Goal: Ask a question

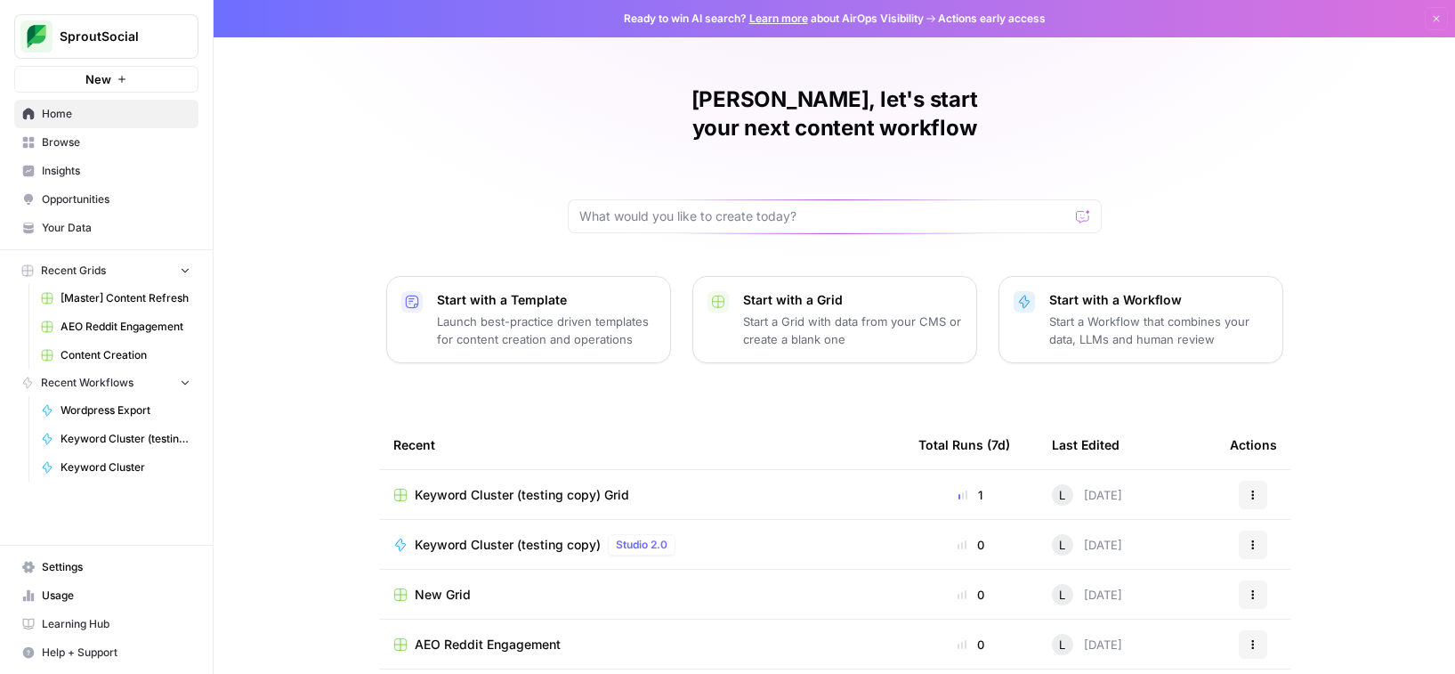
click at [103, 465] on span "Keyword Cluster" at bounding box center [126, 467] width 130 height 16
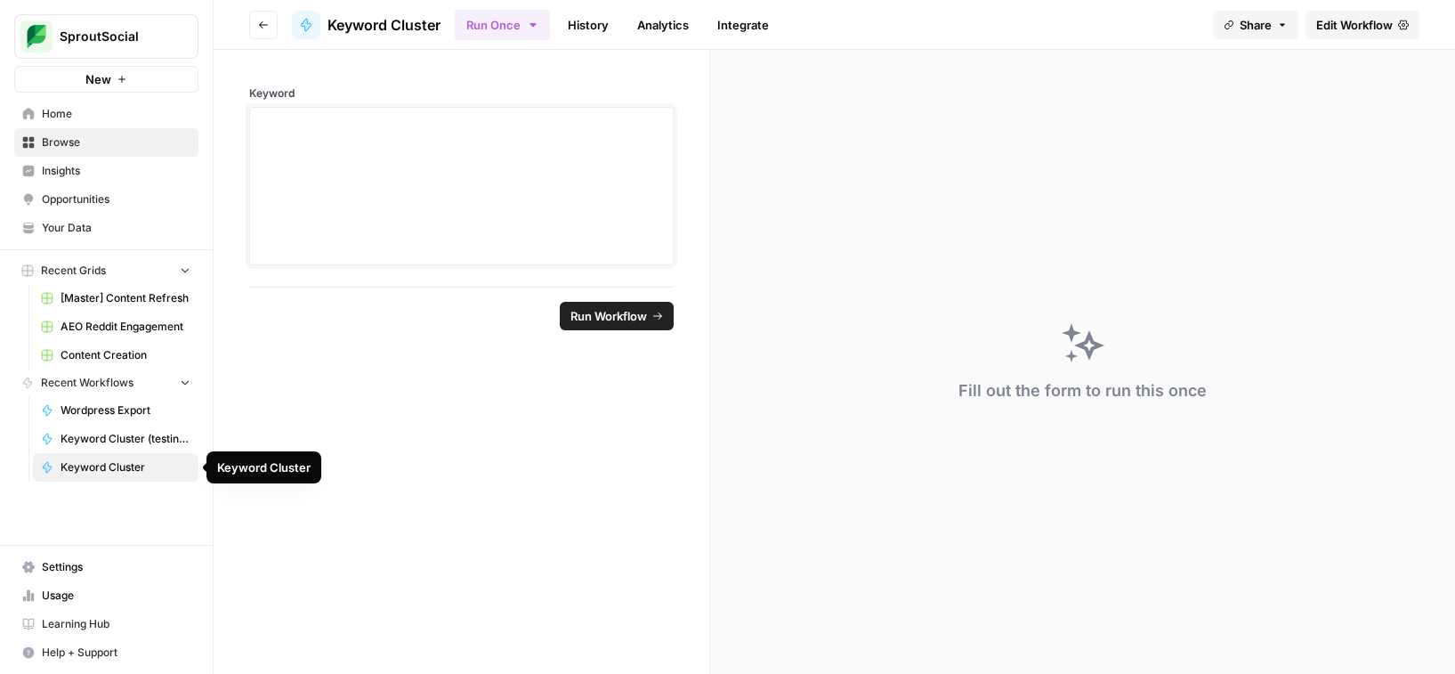
click at [314, 164] on div at bounding box center [461, 186] width 401 height 142
click at [329, 125] on p at bounding box center [461, 124] width 401 height 18
click at [410, 182] on div at bounding box center [461, 186] width 401 height 142
click at [284, 131] on p at bounding box center [461, 124] width 401 height 18
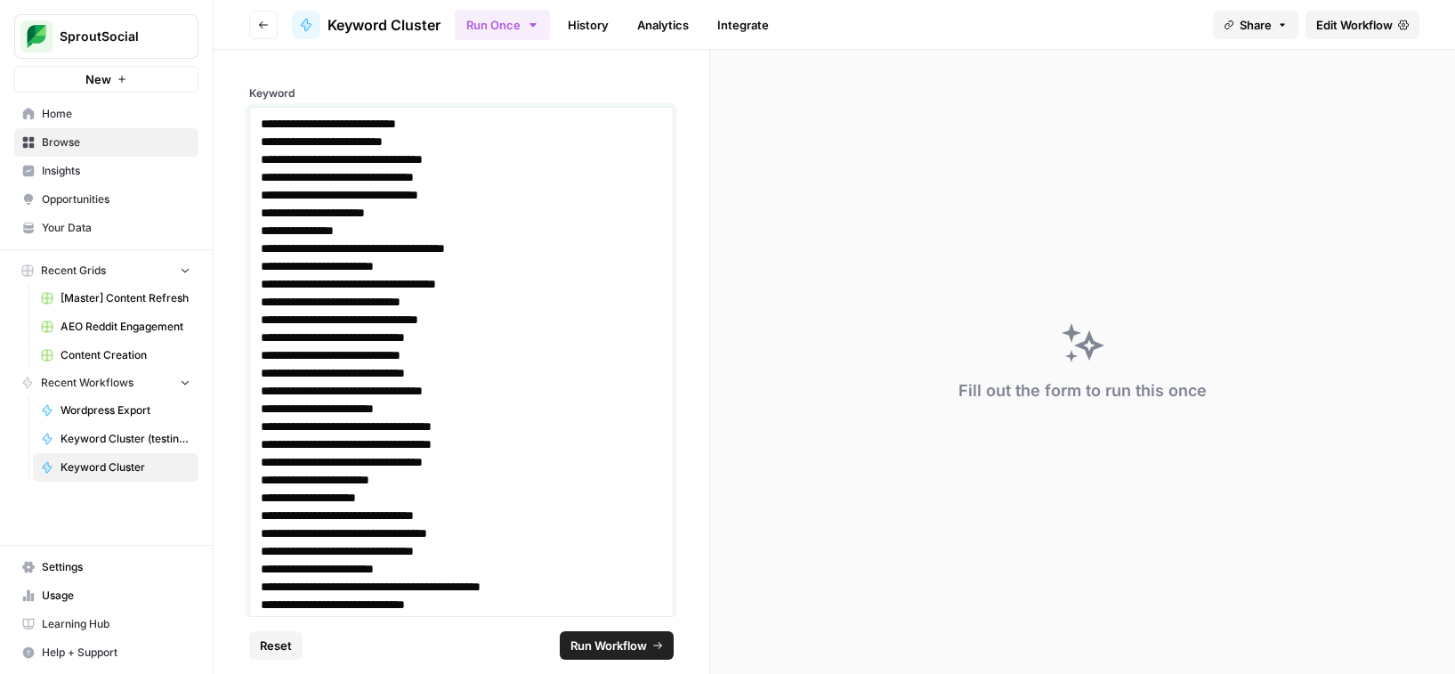
scroll to position [18101, 0]
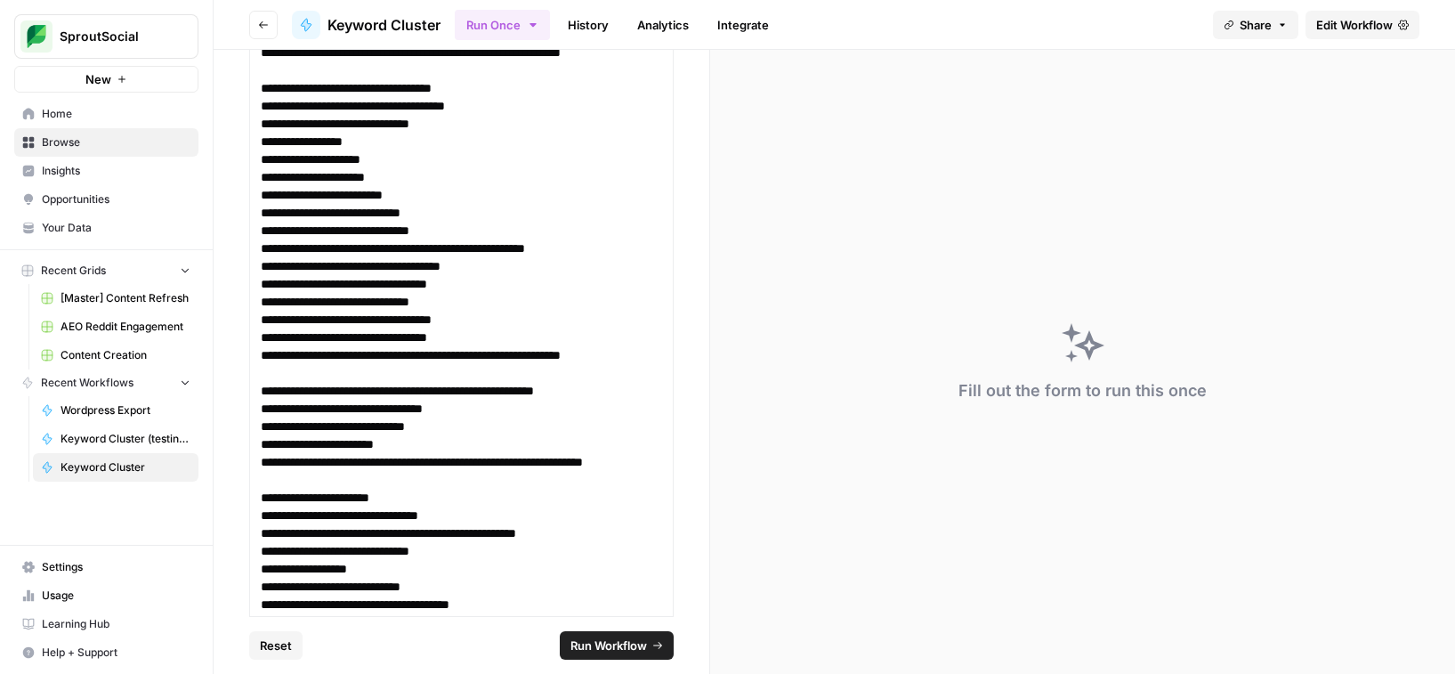
click at [607, 635] on button "Run Workflow" at bounding box center [617, 645] width 114 height 28
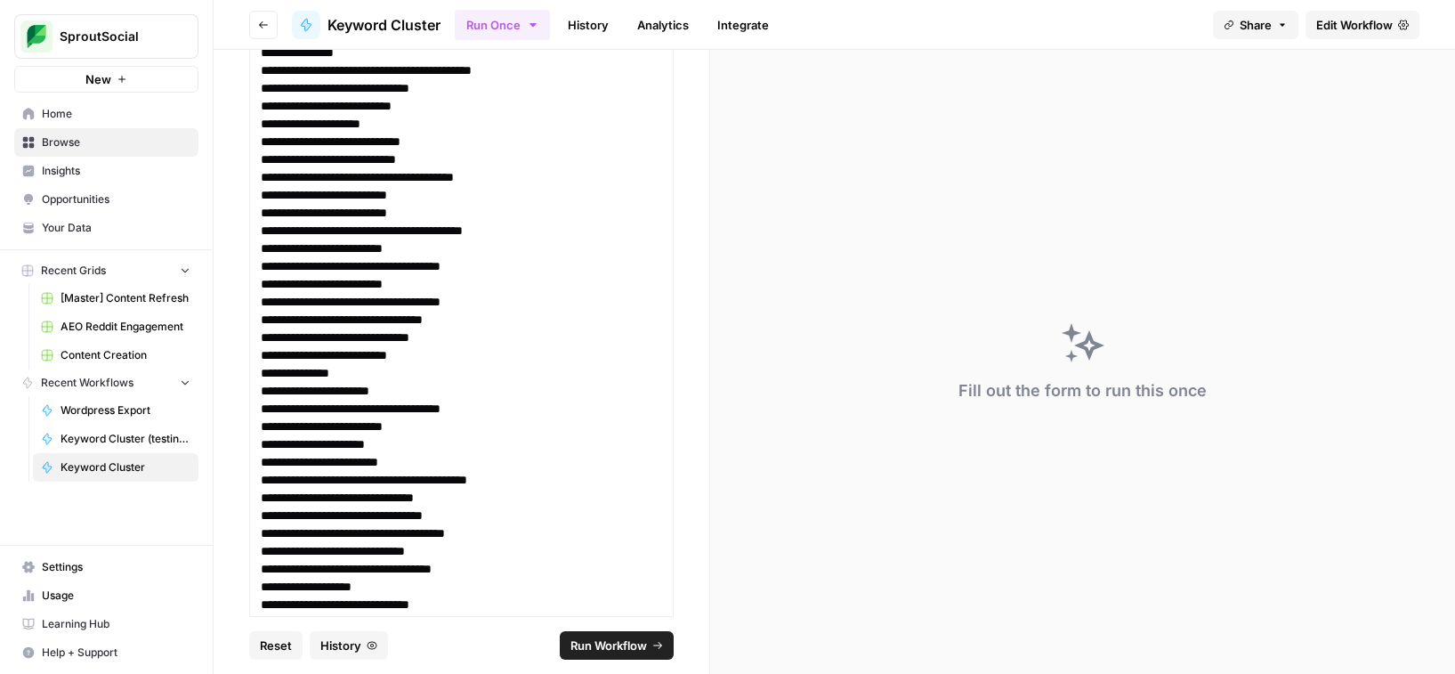
scroll to position [0, 0]
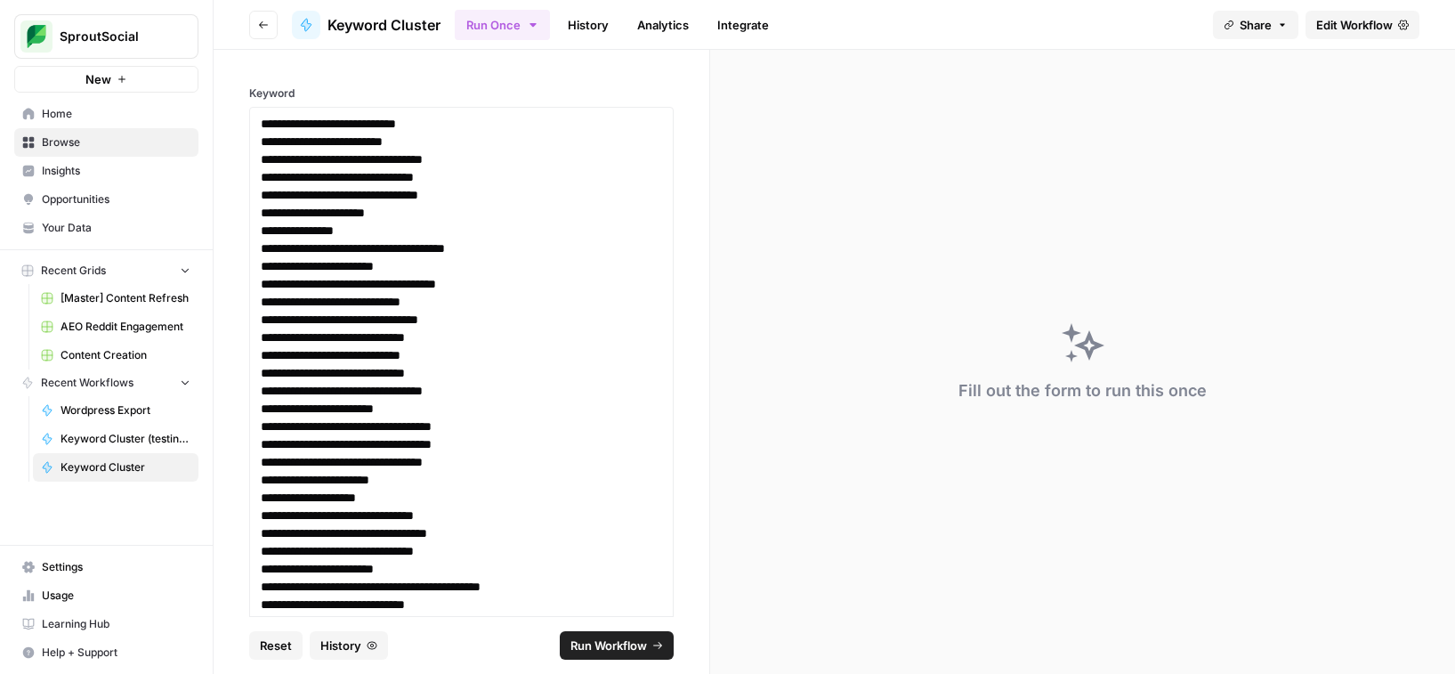
click at [59, 266] on span "Recent Grids" at bounding box center [73, 271] width 65 height 16
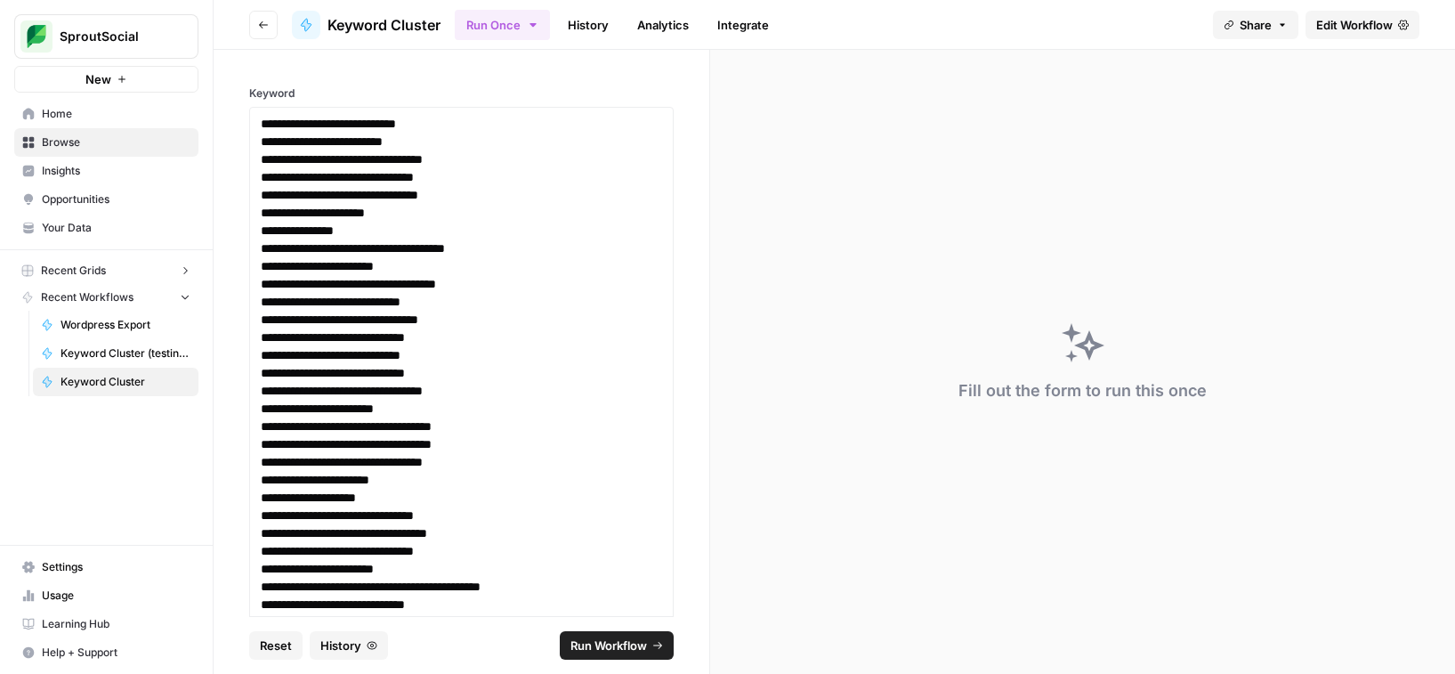
click at [59, 266] on span "Recent Grids" at bounding box center [73, 271] width 65 height 16
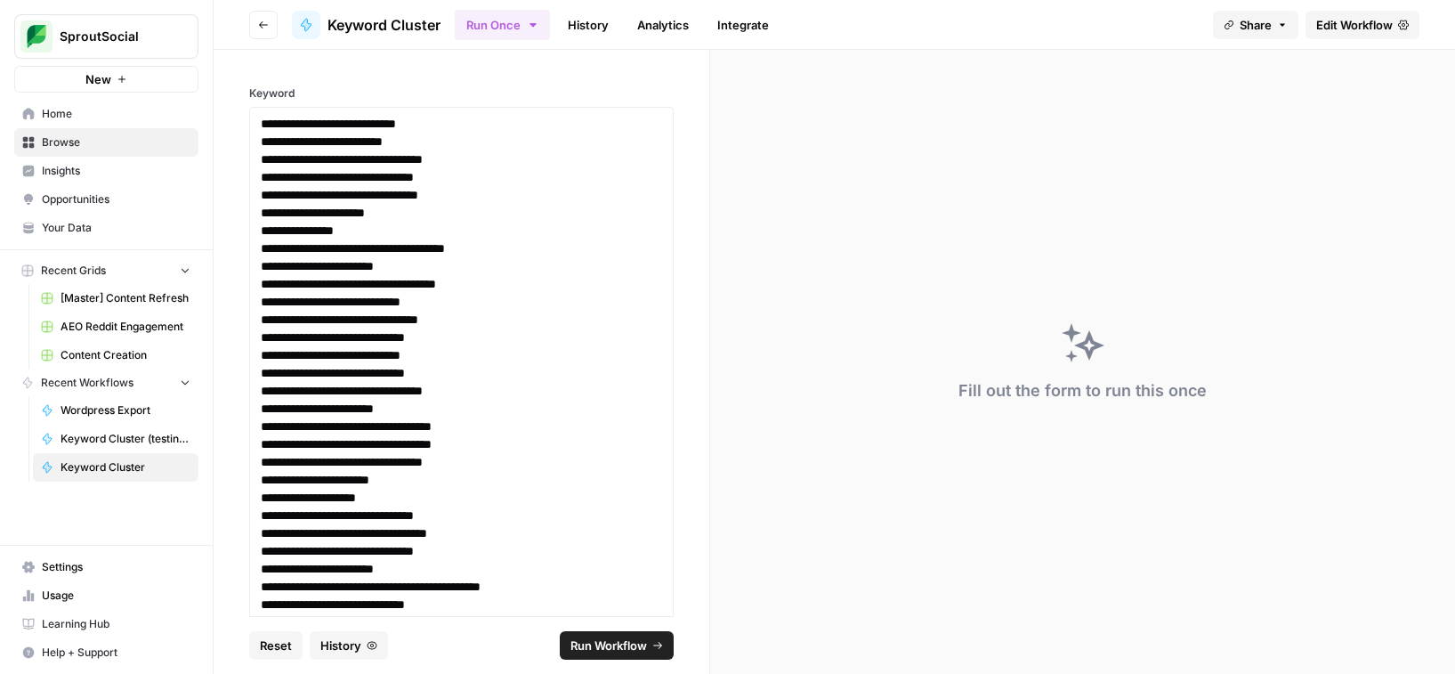
click at [190, 271] on icon "button" at bounding box center [185, 269] width 12 height 12
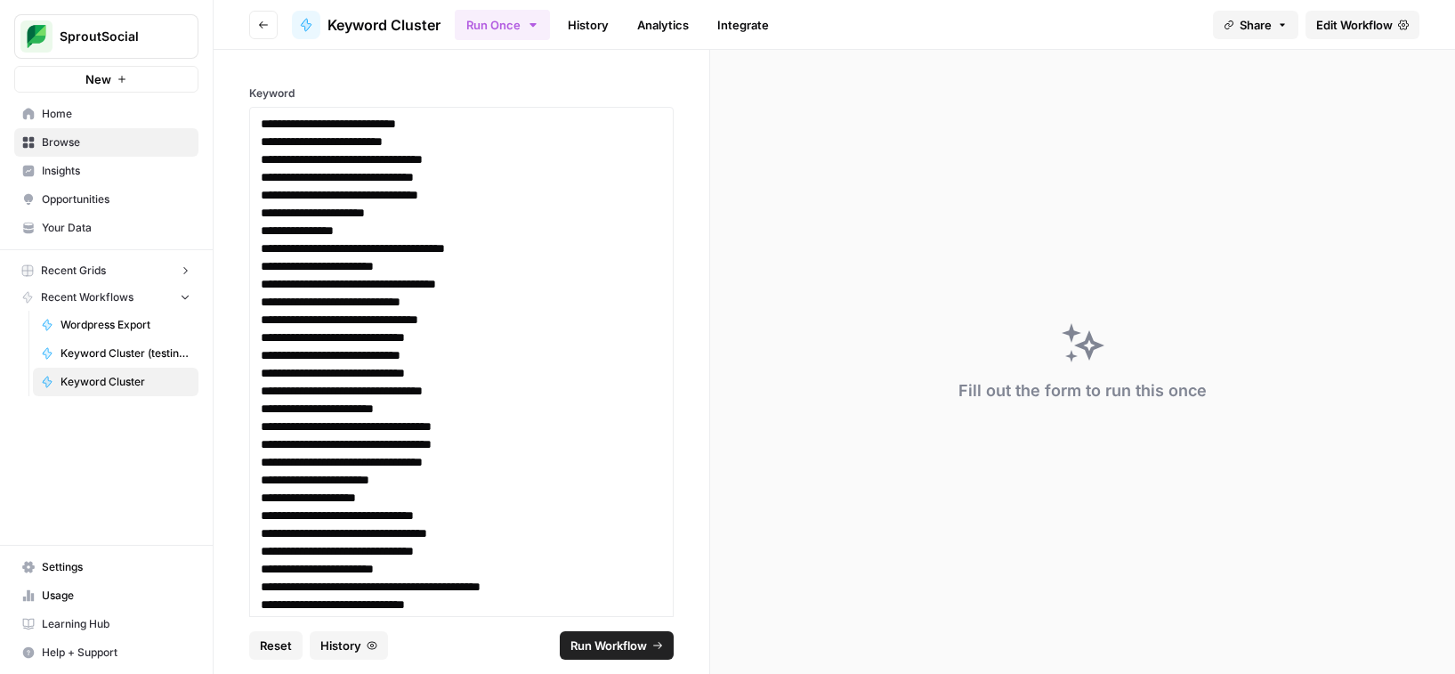
click at [190, 271] on icon "button" at bounding box center [185, 270] width 12 height 12
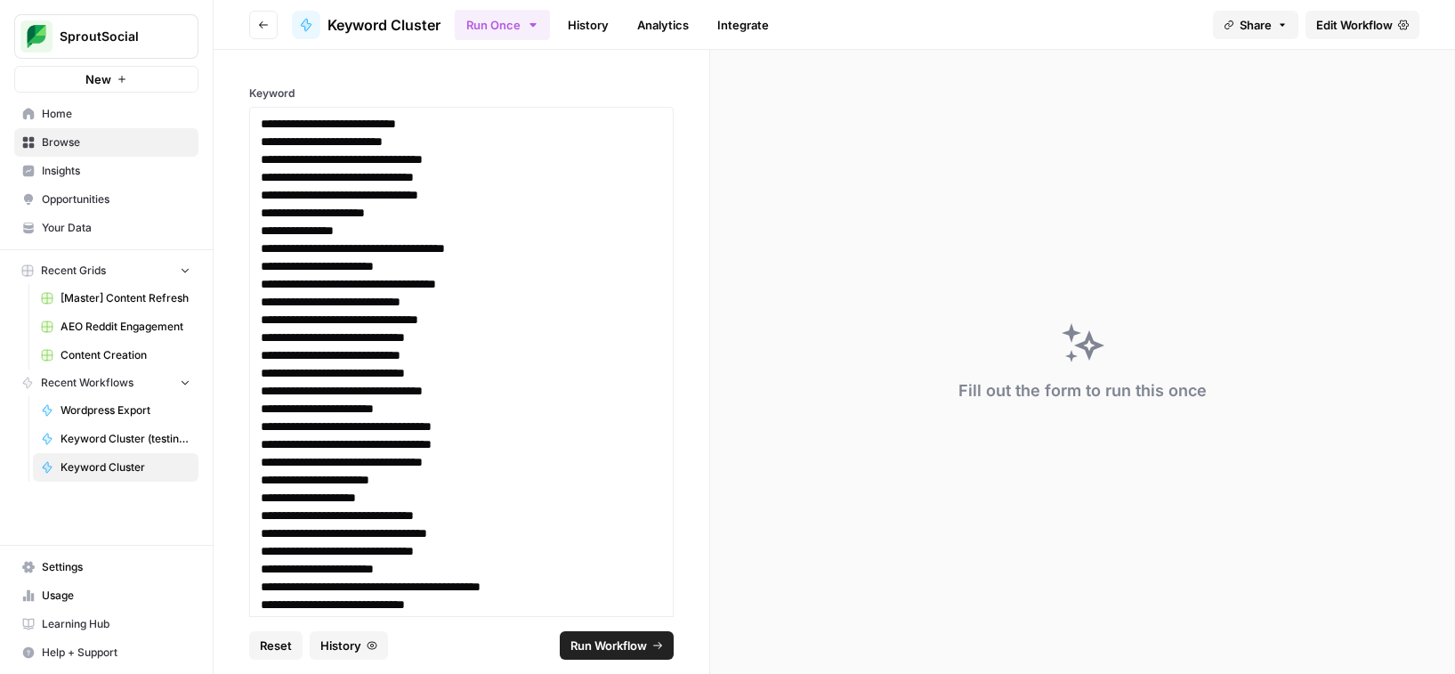
click at [28, 270] on rect "button" at bounding box center [27, 270] width 11 height 11
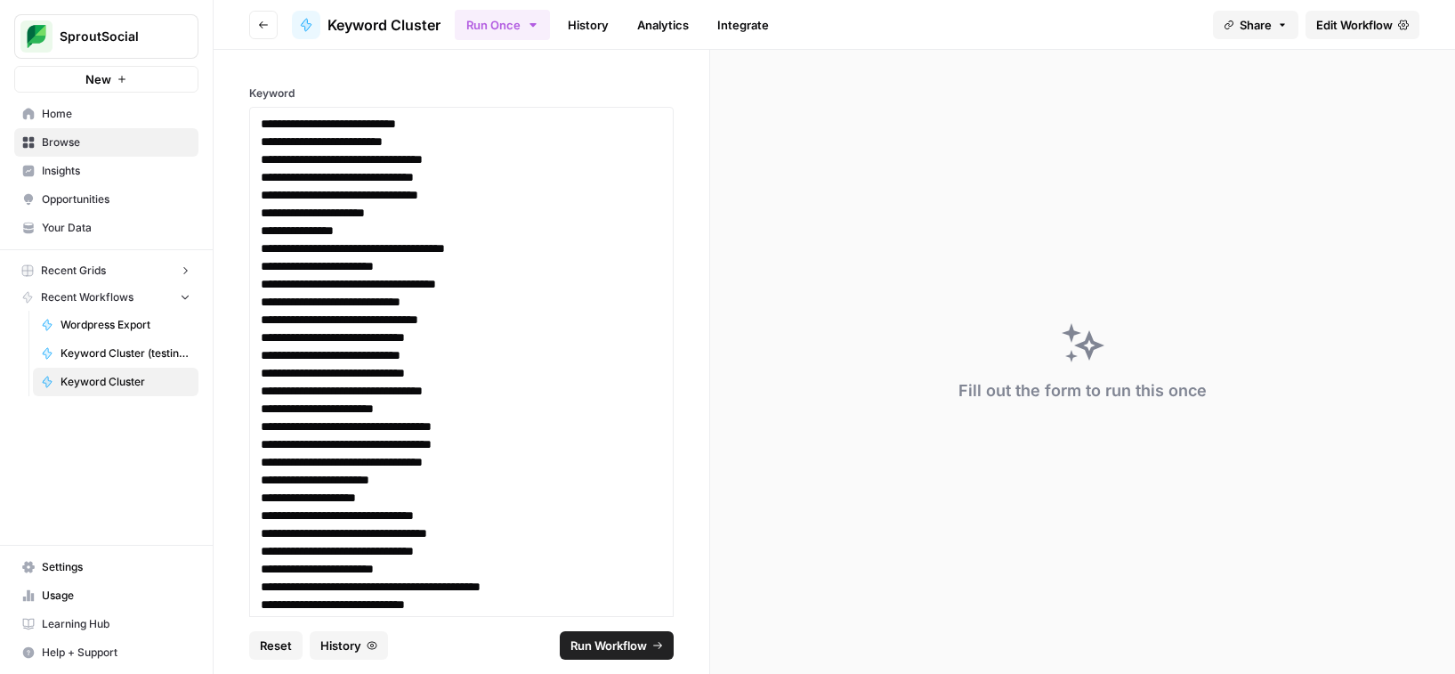
click at [28, 270] on rect "button" at bounding box center [27, 270] width 11 height 11
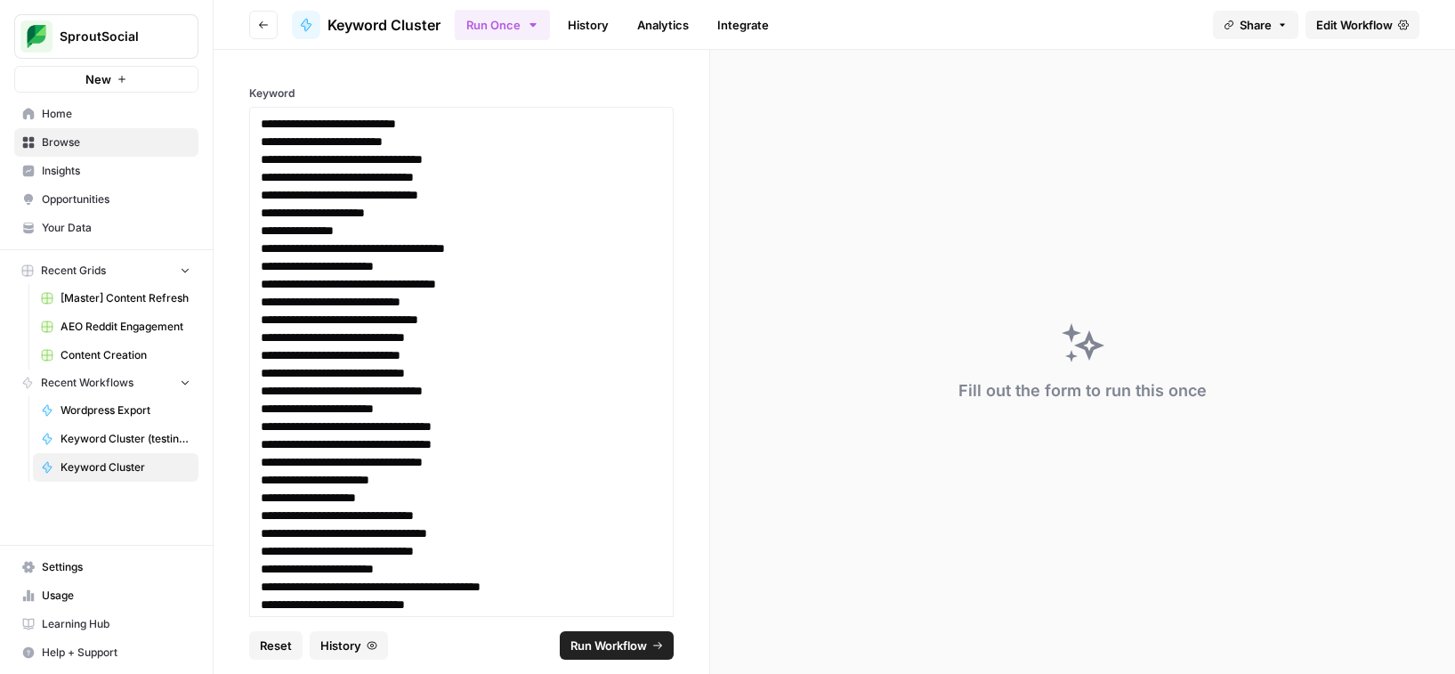
click at [84, 122] on link "Home" at bounding box center [106, 114] width 184 height 28
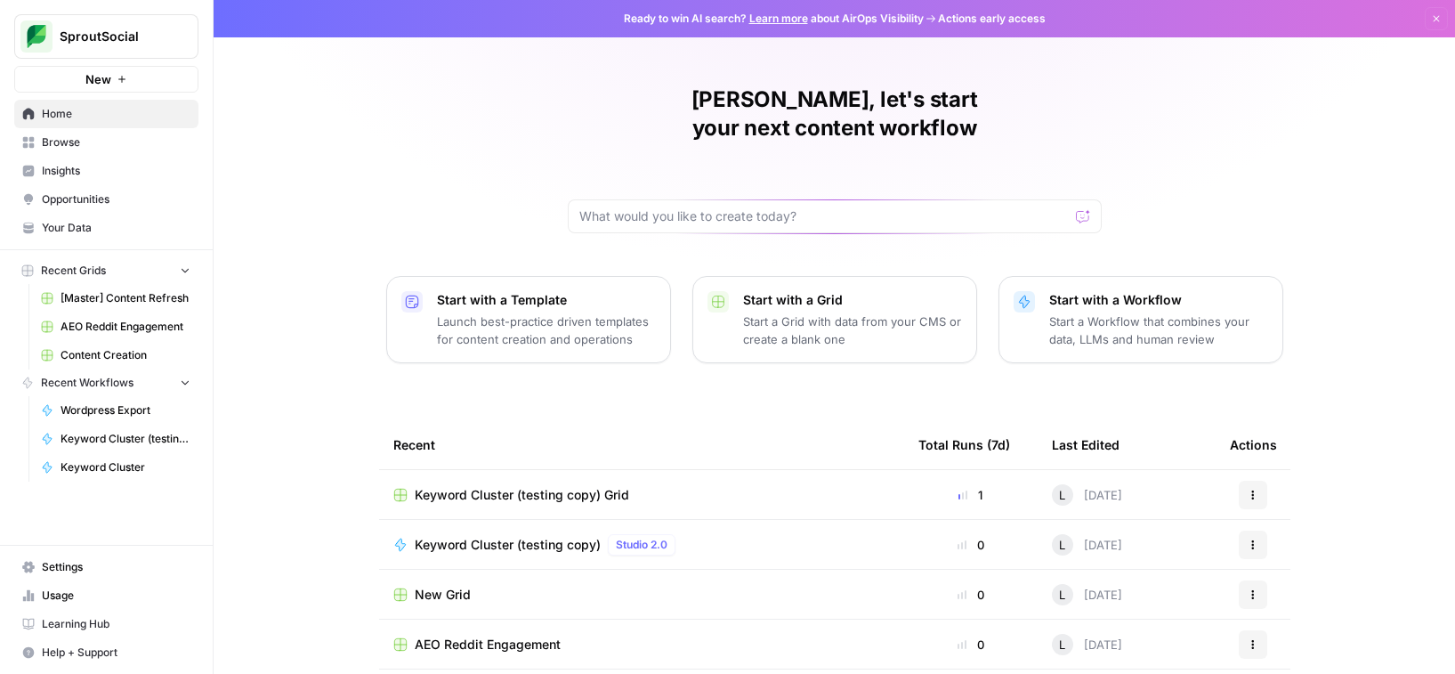
scroll to position [145, 0]
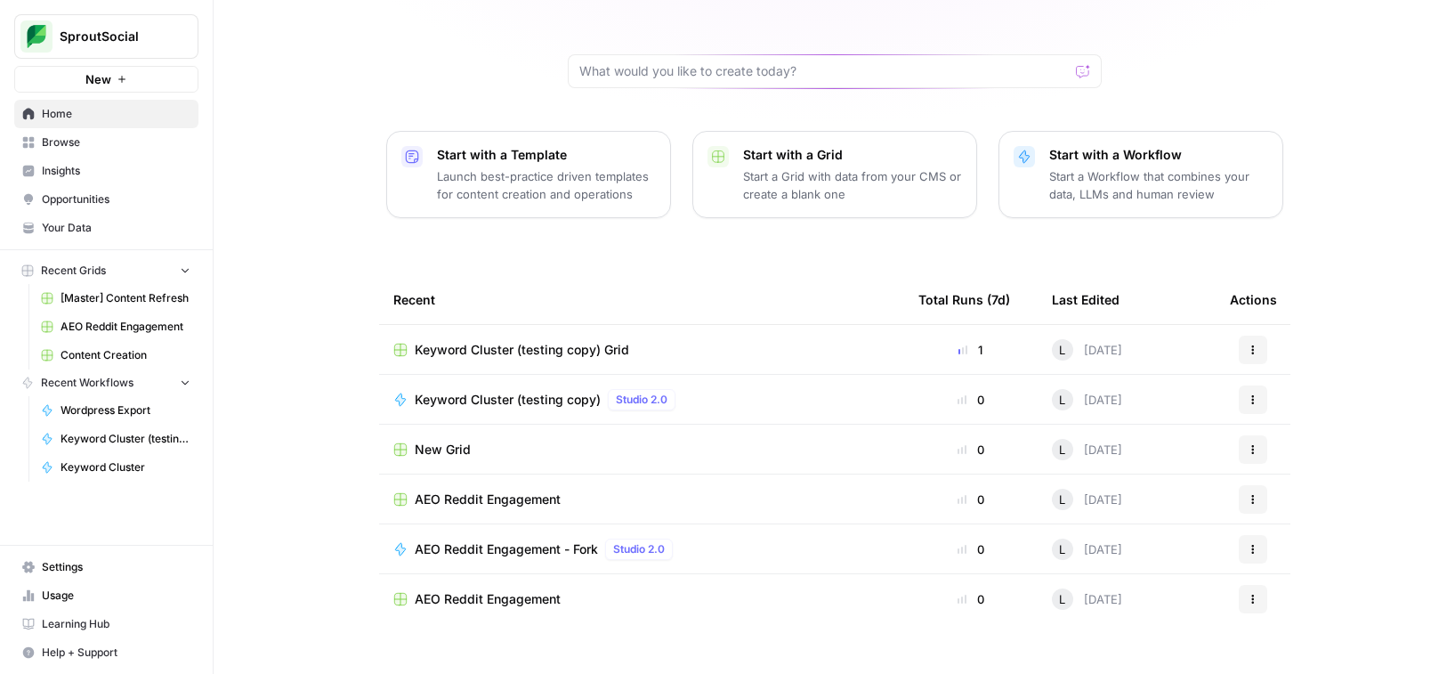
drag, startPoint x: 666, startPoint y: 294, endPoint x: 627, endPoint y: 263, distance: 49.3
click at [666, 294] on div "Recent" at bounding box center [641, 299] width 497 height 49
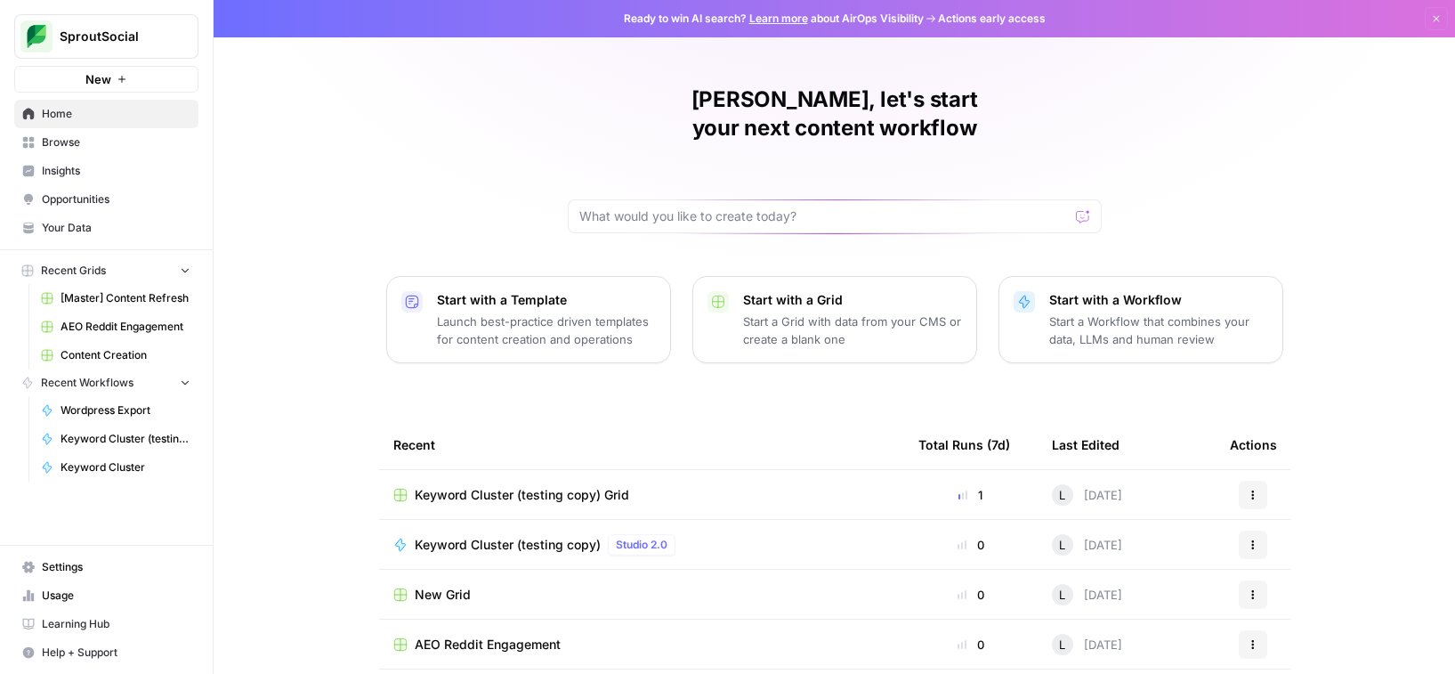
click at [668, 158] on div "[PERSON_NAME], let's start your next content workflow" at bounding box center [835, 159] width 534 height 148
click at [662, 207] on input "text" at bounding box center [823, 216] width 489 height 18
type input "keyword cluster"
click button "Send" at bounding box center [1083, 216] width 23 height 23
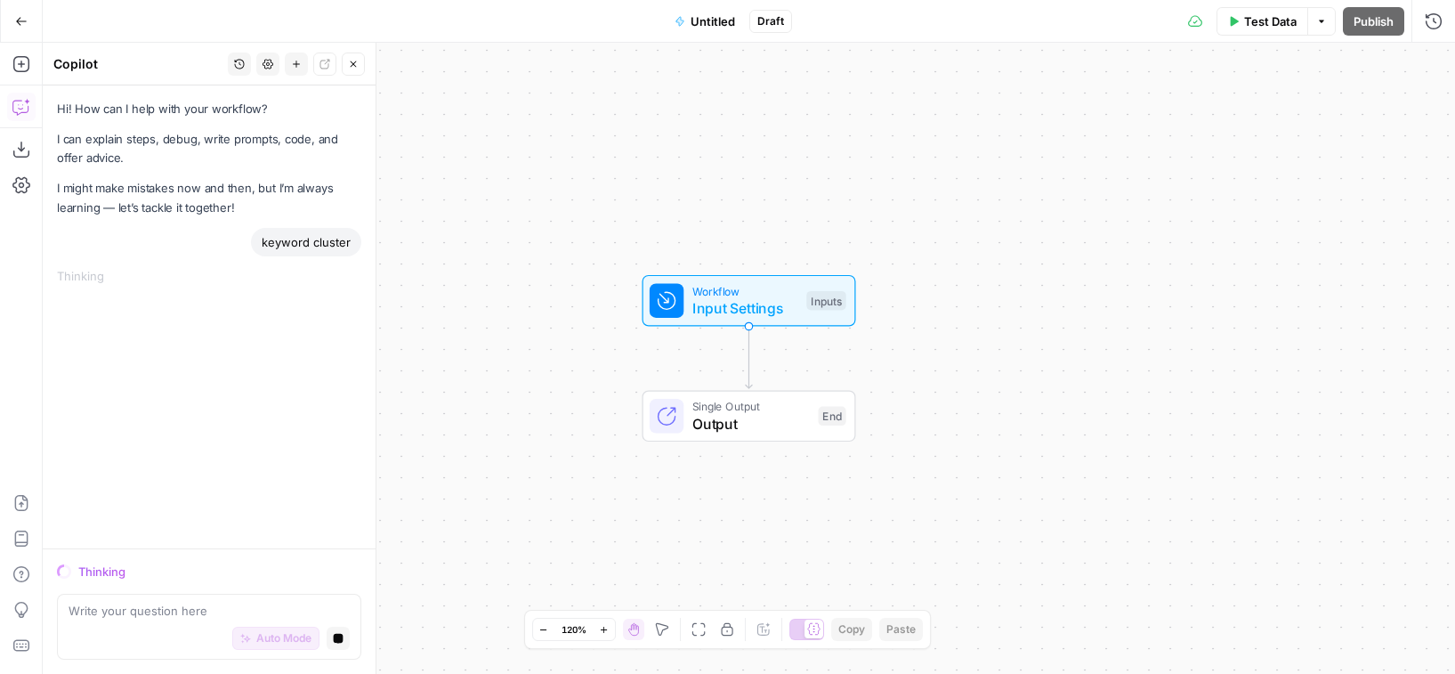
click at [21, 5] on button "Go Back" at bounding box center [21, 21] width 32 height 32
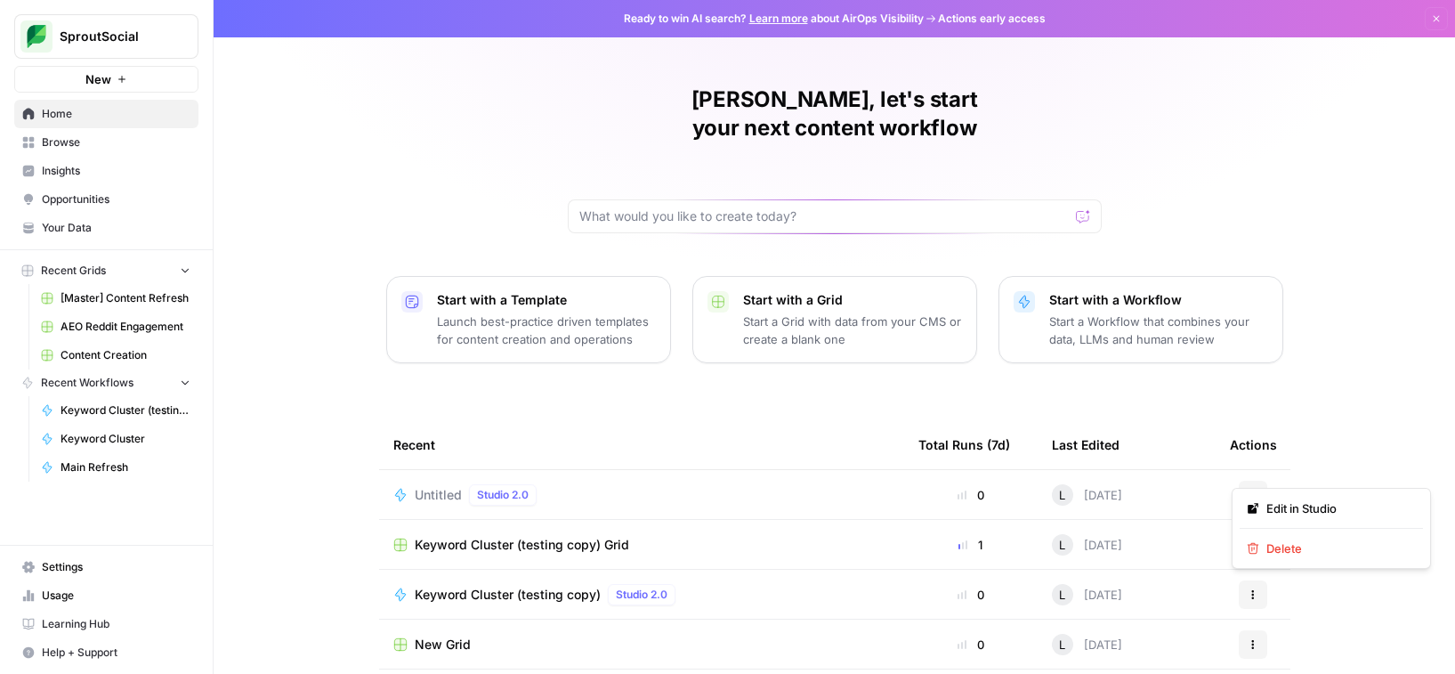
click at [1248, 489] on icon "button" at bounding box center [1253, 494] width 11 height 11
click at [1289, 552] on span "Delete" at bounding box center [1337, 548] width 142 height 18
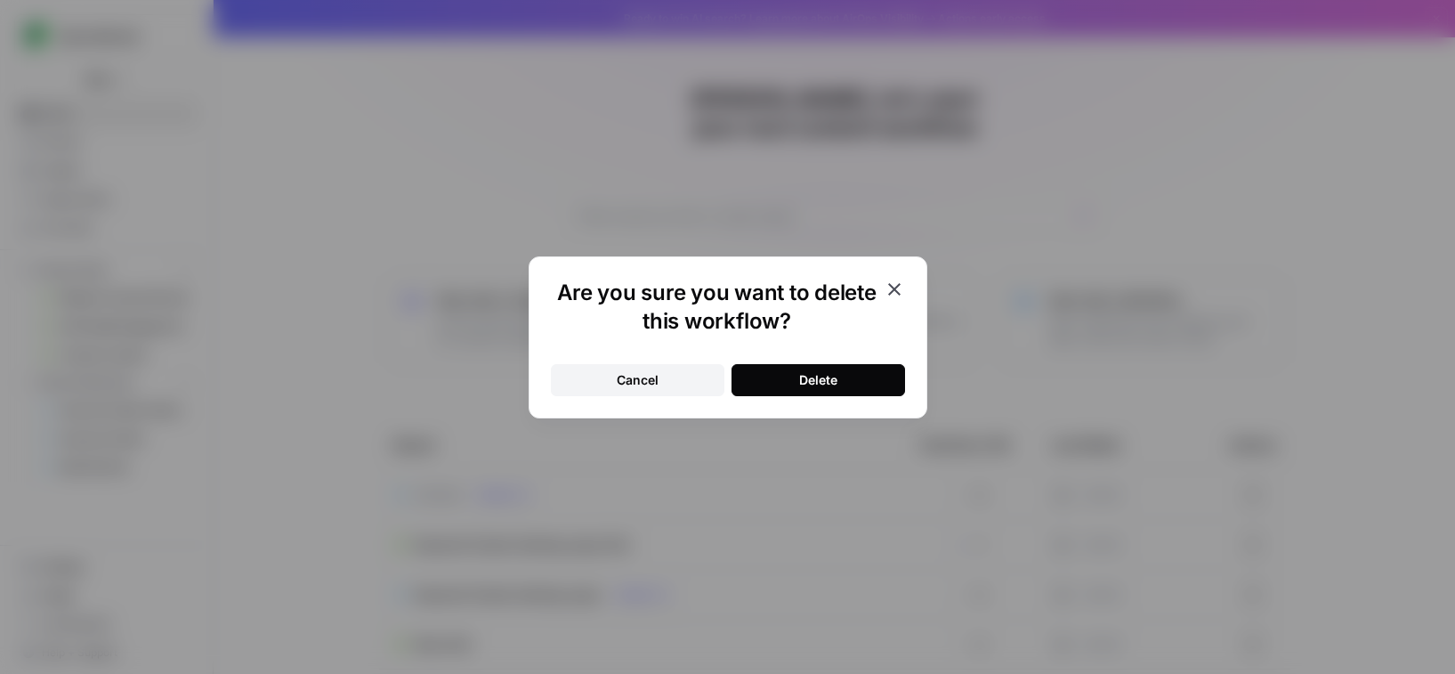
click at [799, 371] on div "Delete" at bounding box center [818, 380] width 38 height 18
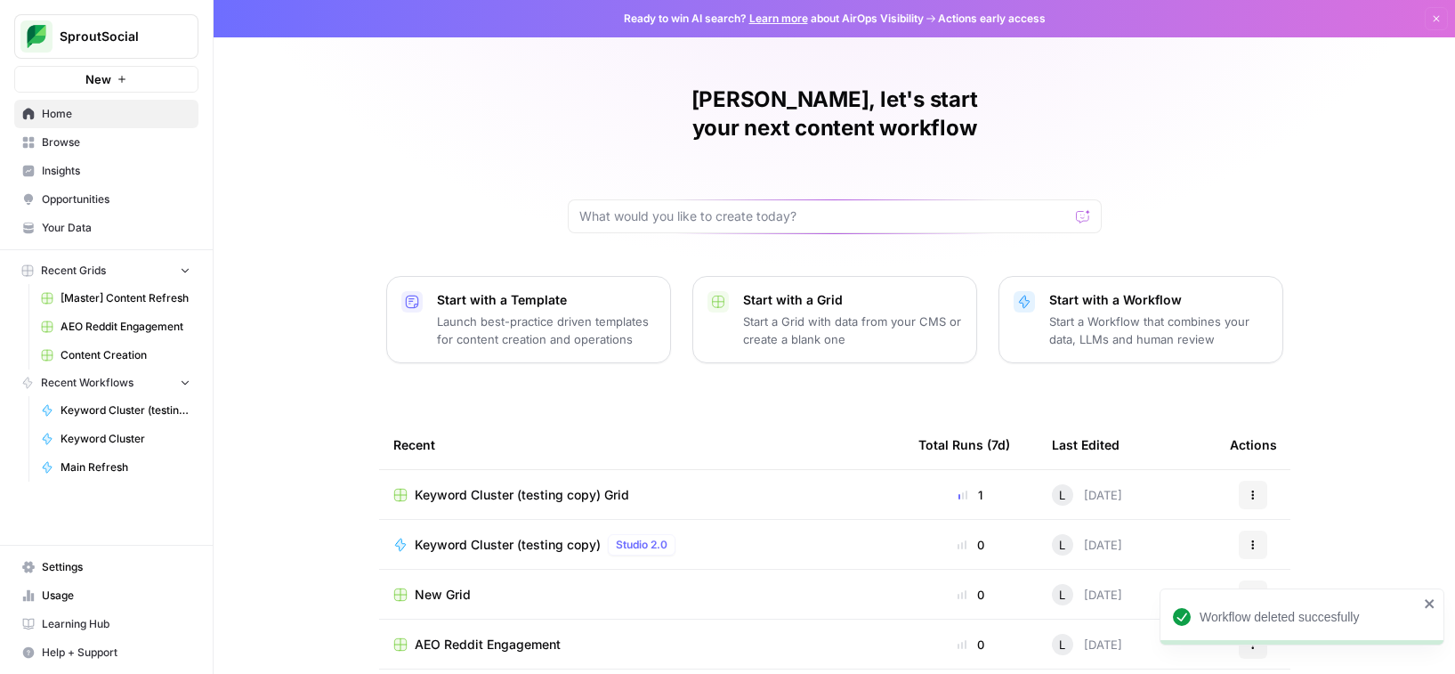
scroll to position [145, 0]
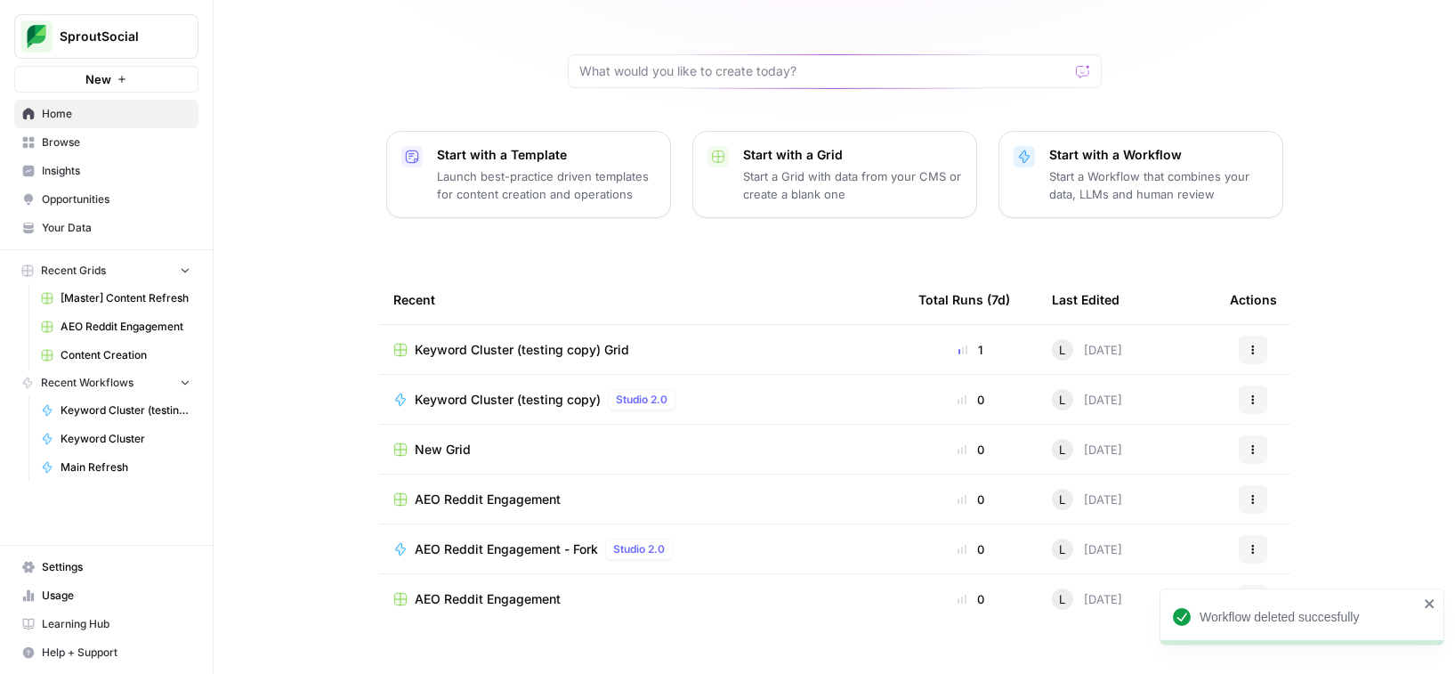
click at [513, 441] on div "New Grid" at bounding box center [641, 450] width 497 height 18
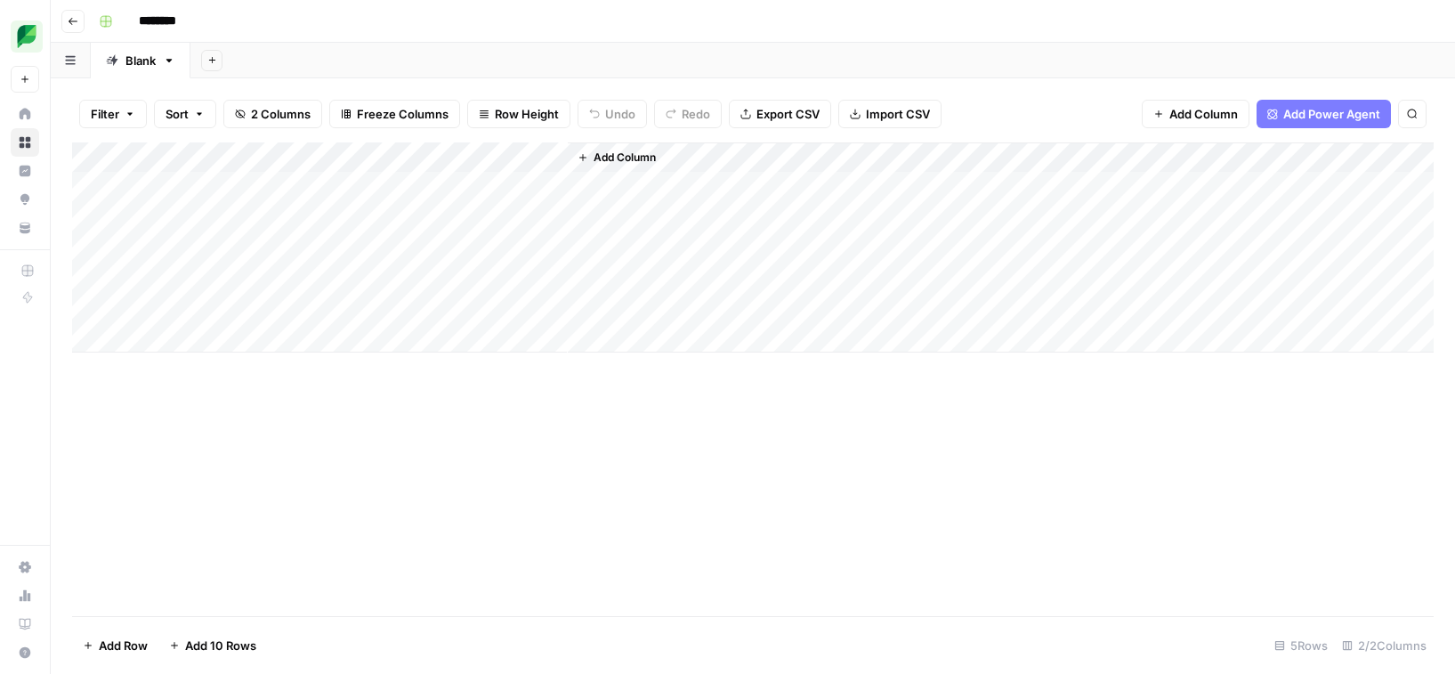
click at [272, 209] on div "Add Column" at bounding box center [753, 247] width 1362 height 210
click at [249, 219] on div "Add Column" at bounding box center [753, 247] width 1362 height 210
click at [249, 219] on textarea at bounding box center [275, 218] width 285 height 25
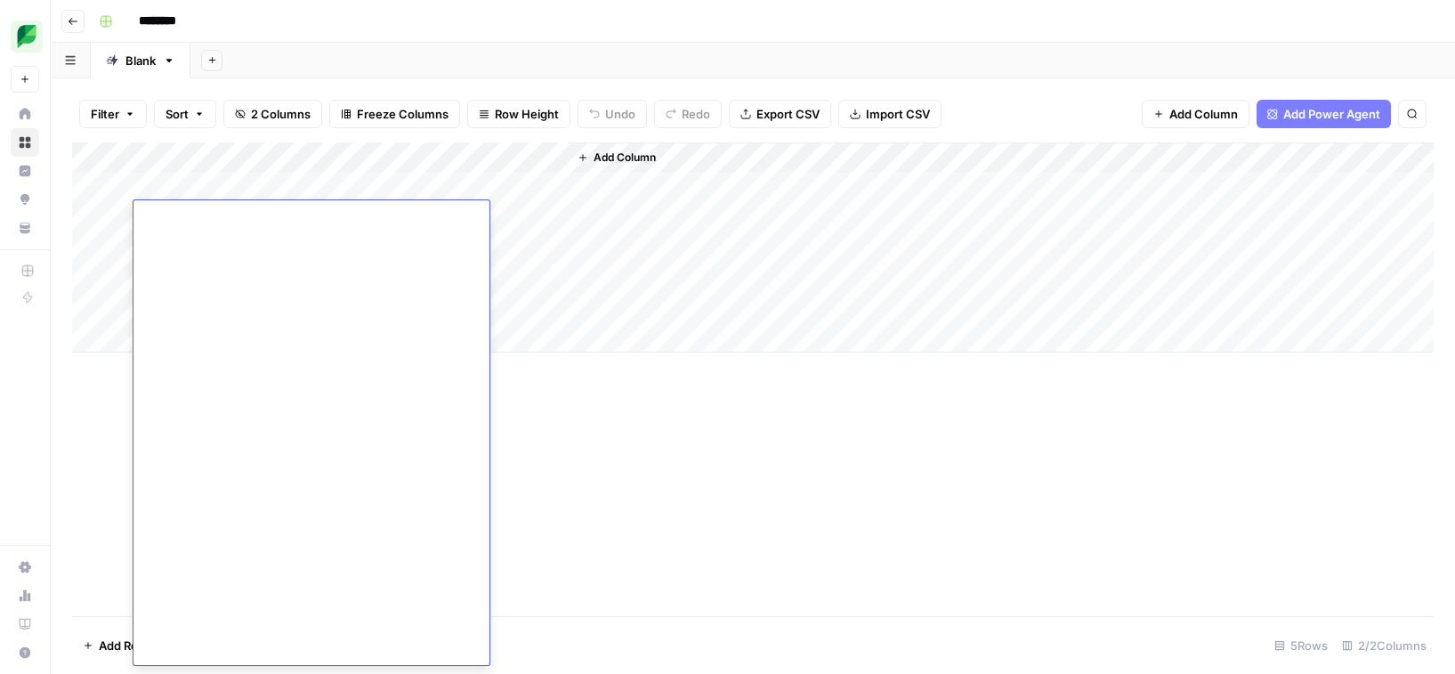
type textarea "**********"
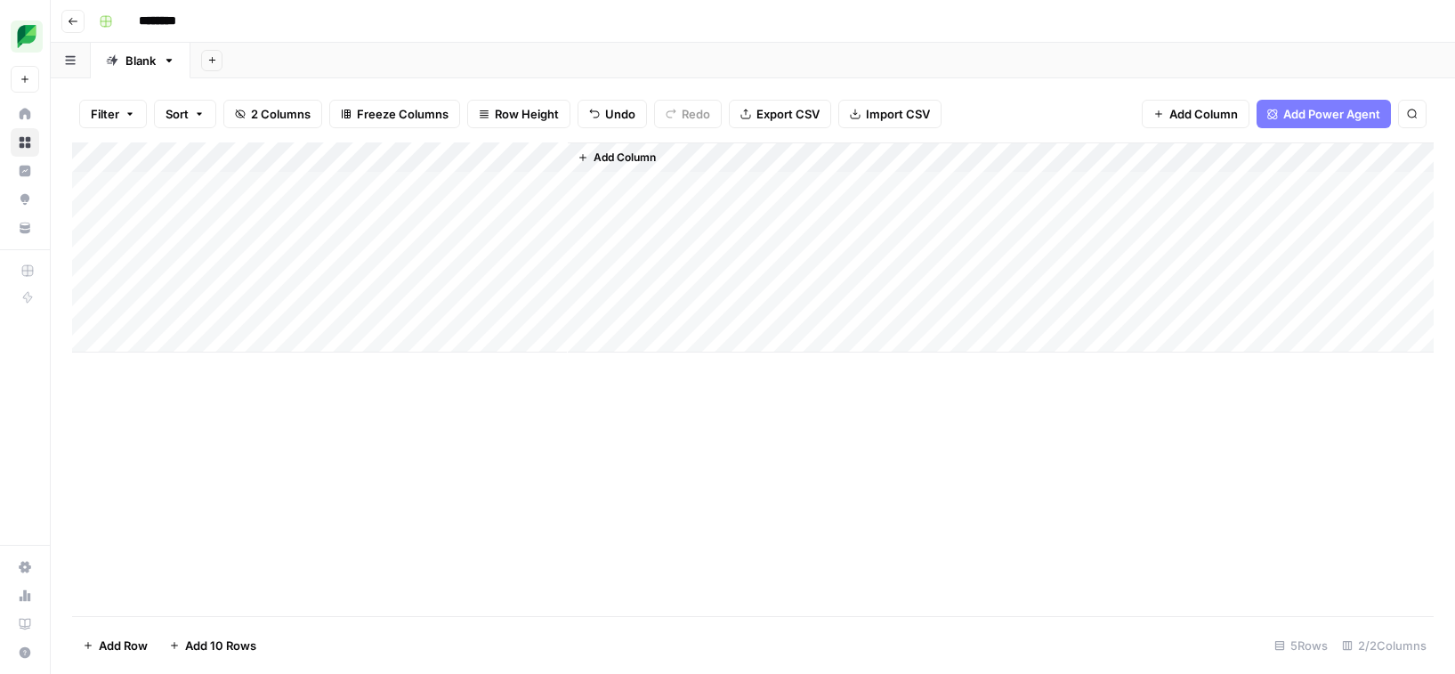
click at [473, 214] on div "Add Column" at bounding box center [753, 247] width 1362 height 210
click at [434, 216] on div "Add Column" at bounding box center [753, 247] width 1362 height 210
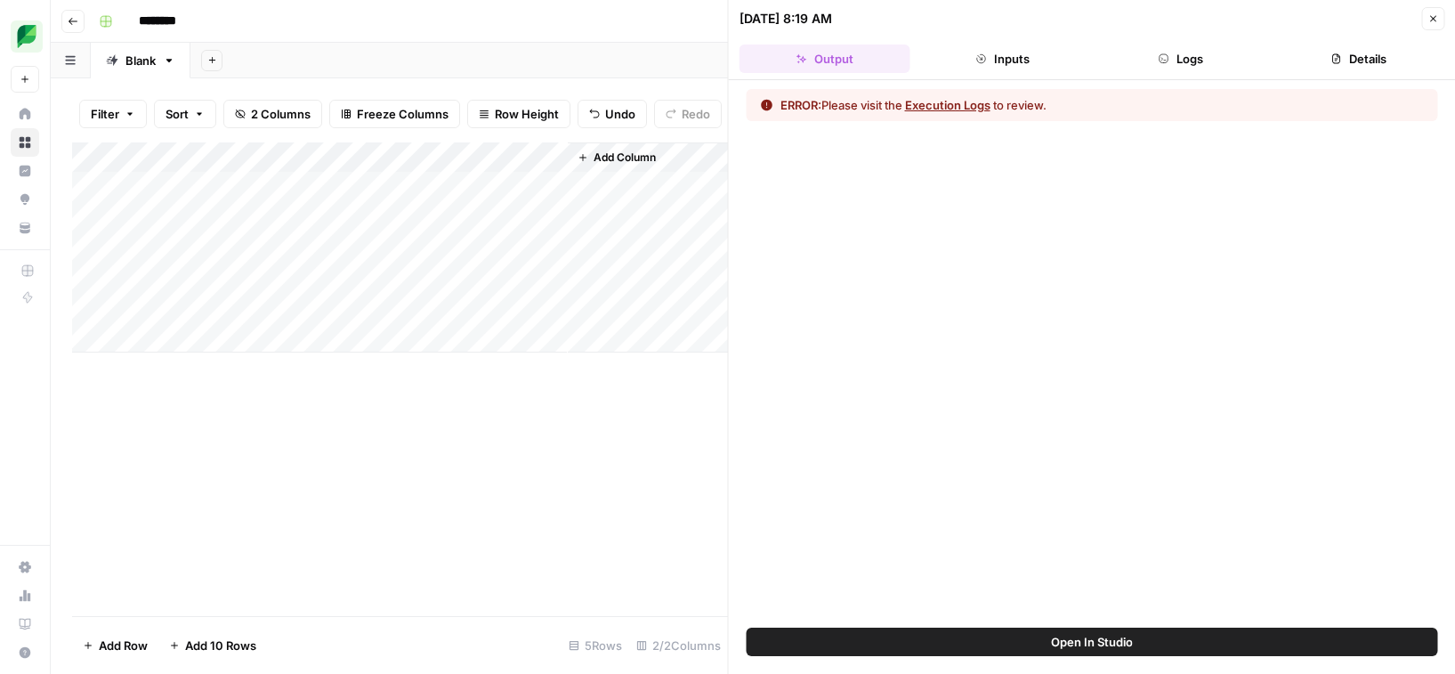
click at [1176, 58] on button "Logs" at bounding box center [1181, 58] width 171 height 28
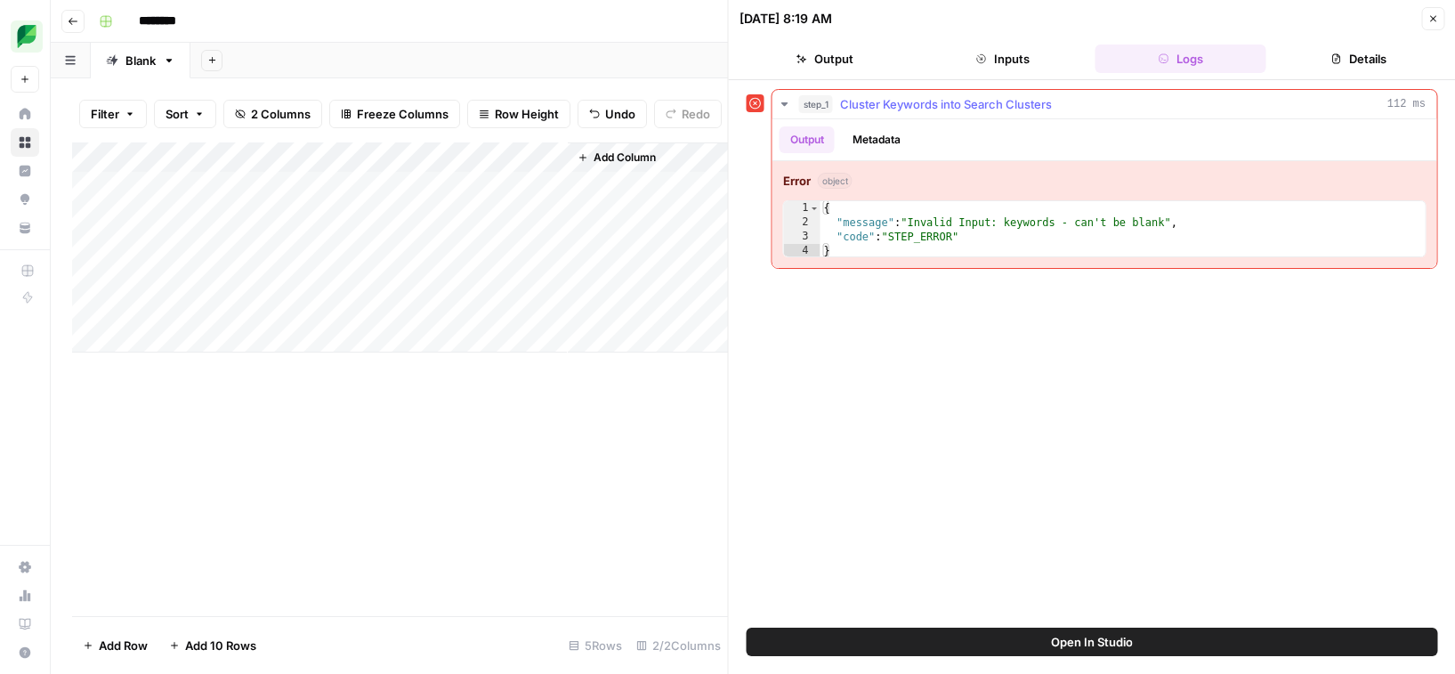
type textarea "*"
click at [923, 247] on div "{ "message" : "Invalid Input: keywords - can't be blank" , "code" : "STEP_ERROR…" at bounding box center [1123, 243] width 605 height 85
click at [238, 220] on div "Add Column" at bounding box center [400, 247] width 656 height 210
click at [237, 222] on div "Add Column" at bounding box center [400, 247] width 656 height 210
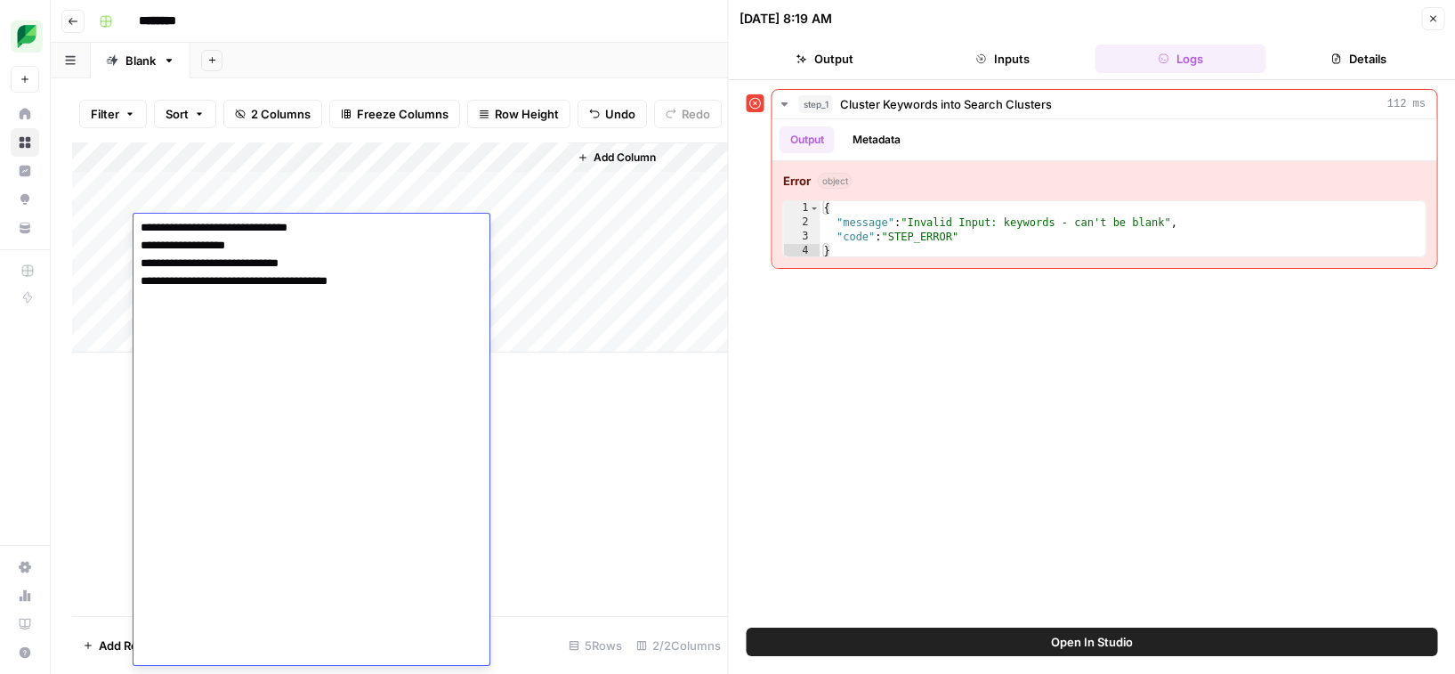
scroll to position [18499, 0]
click at [588, 453] on div "Add Column" at bounding box center [400, 378] width 656 height 473
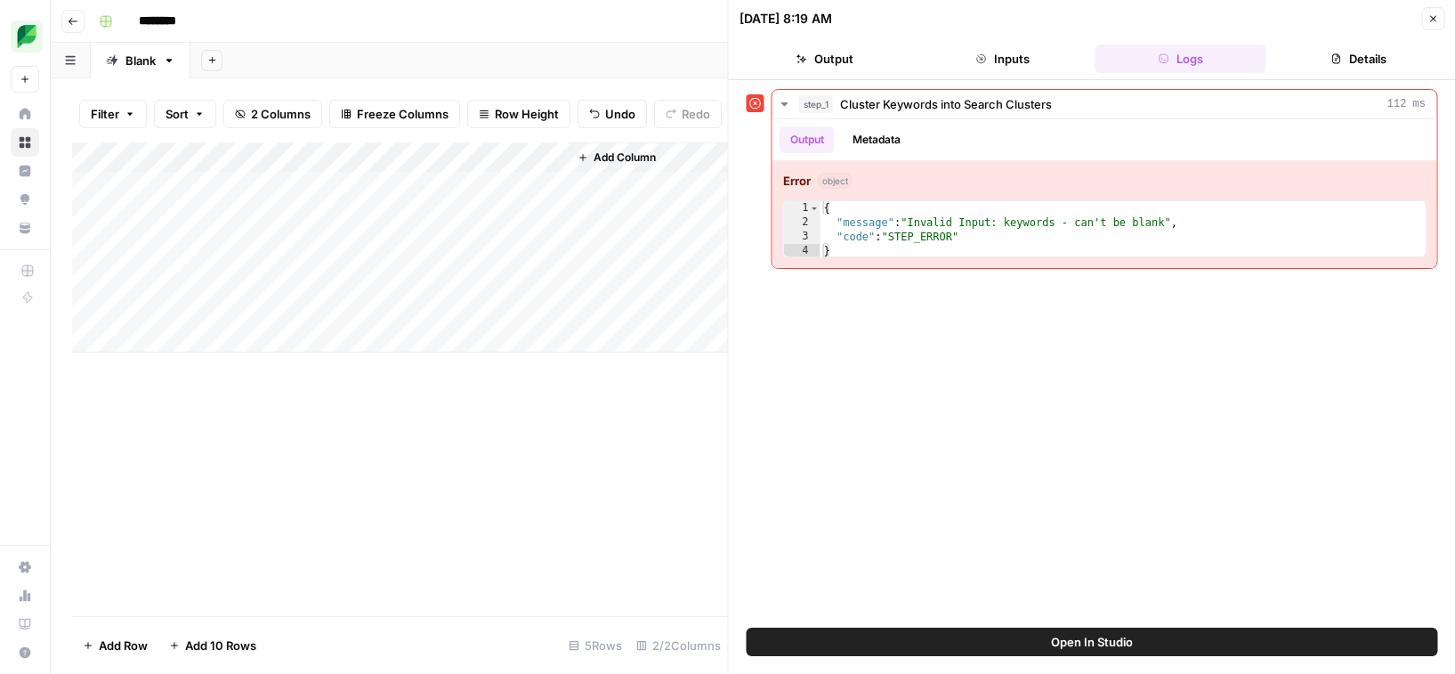
click at [997, 69] on button "Inputs" at bounding box center [1003, 58] width 171 height 28
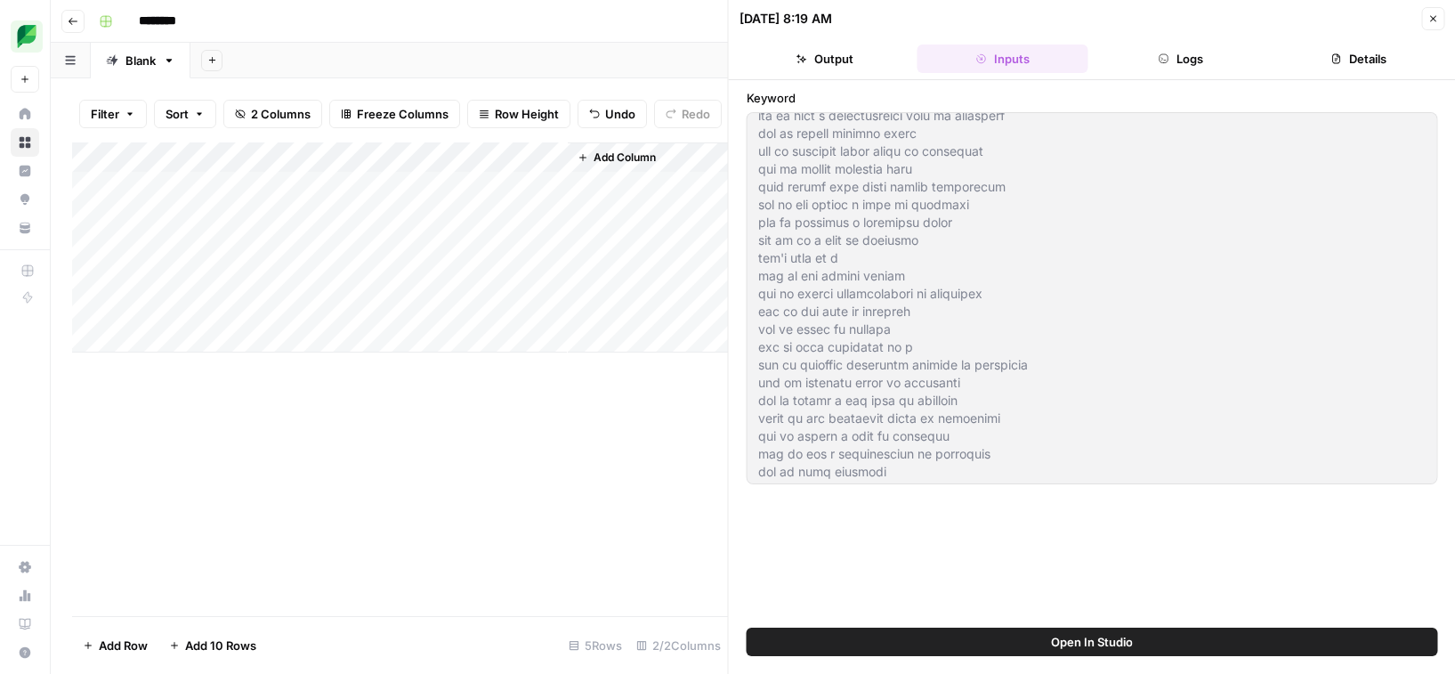
scroll to position [0, 0]
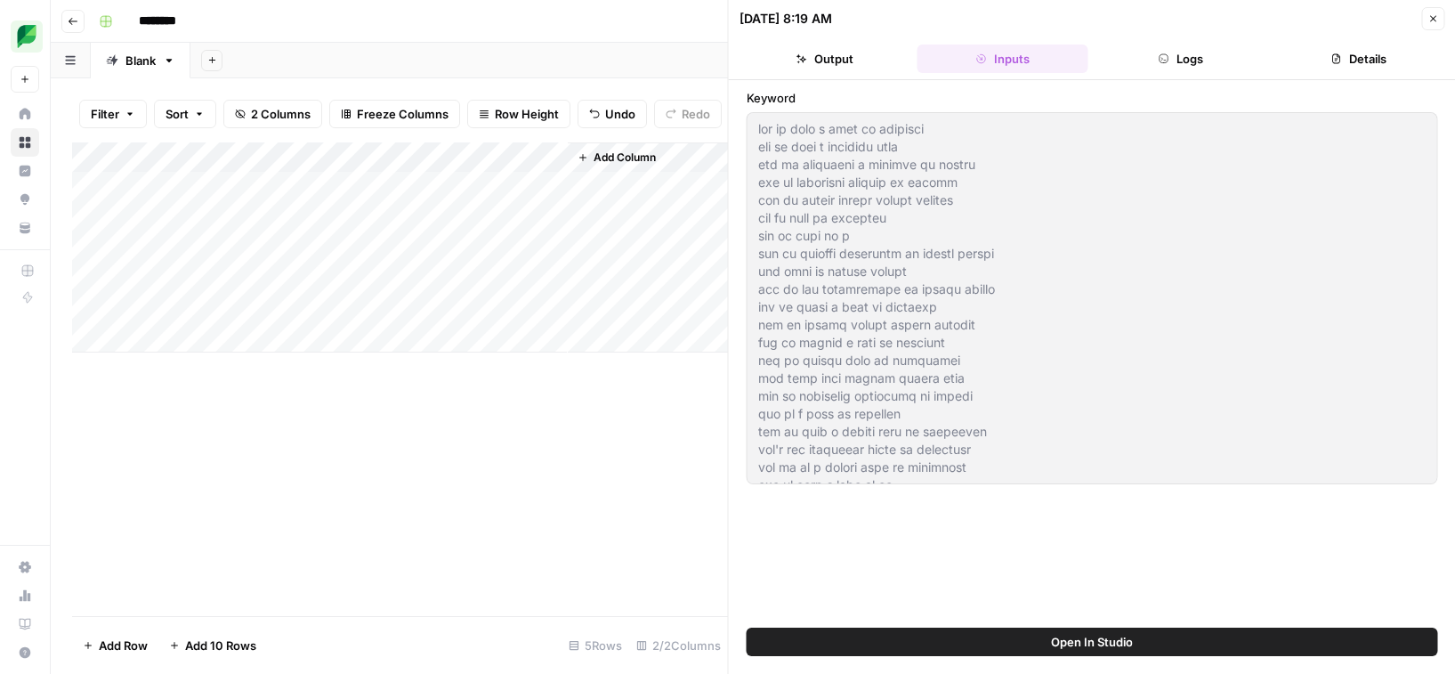
click at [1171, 65] on button "Logs" at bounding box center [1181, 58] width 171 height 28
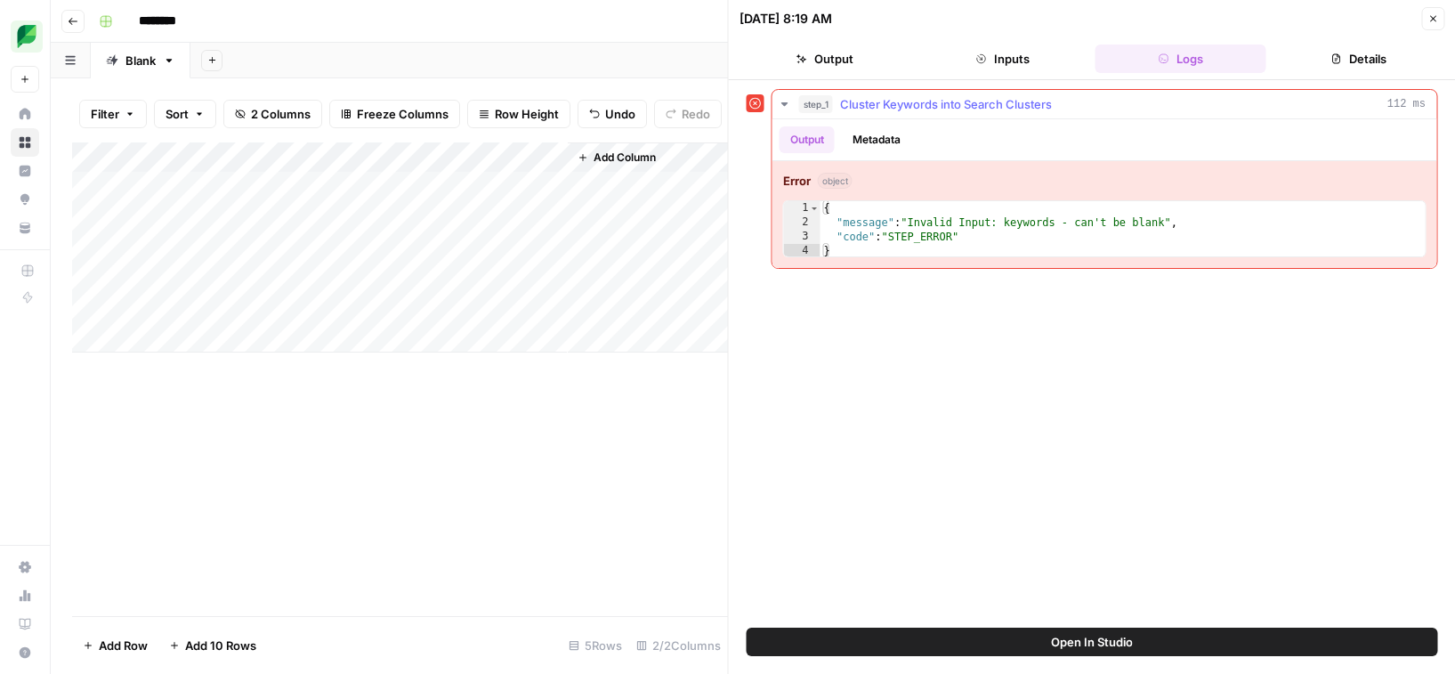
type textarea "**********"
click at [1105, 236] on div "{ "message" : "Invalid Input: keywords - can't be blank" , "code" : "STEP_ERROR…" at bounding box center [1123, 243] width 605 height 85
click at [869, 147] on button "Metadata" at bounding box center [876, 139] width 69 height 27
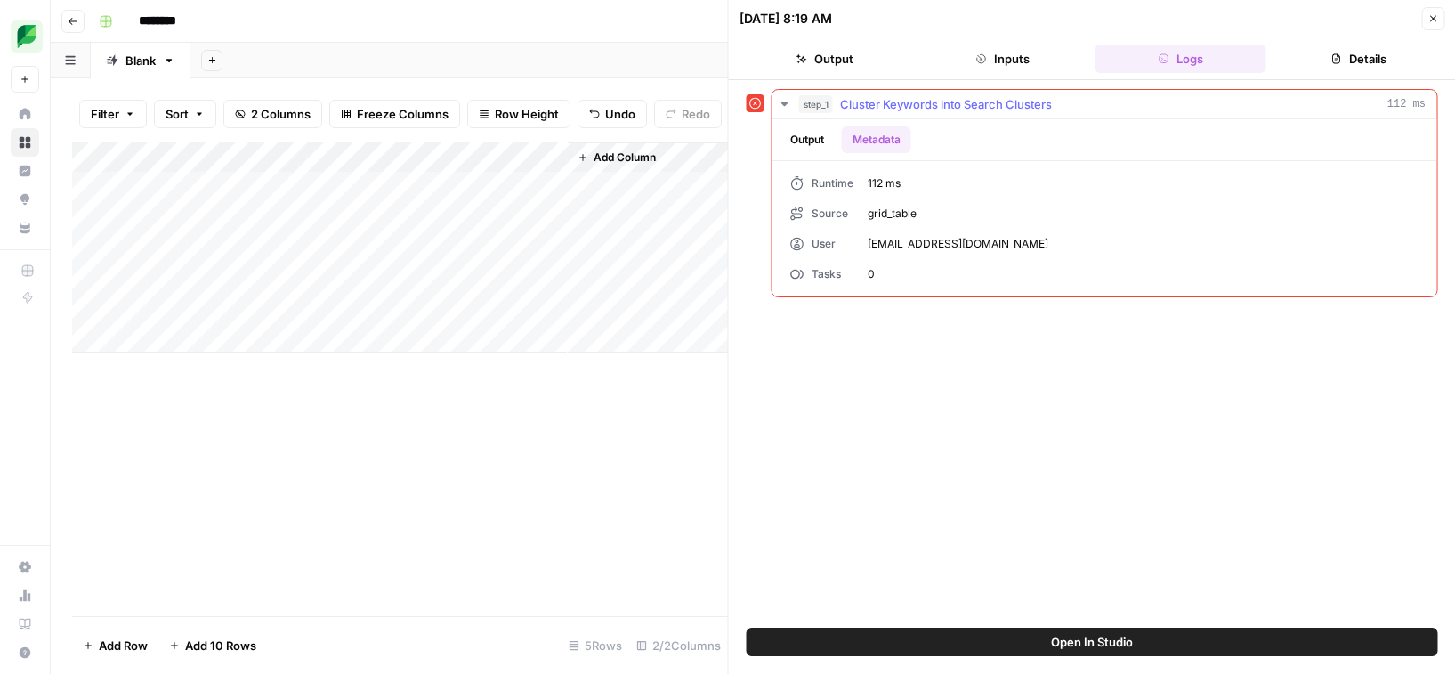
click at [813, 144] on button "Output" at bounding box center [807, 139] width 55 height 27
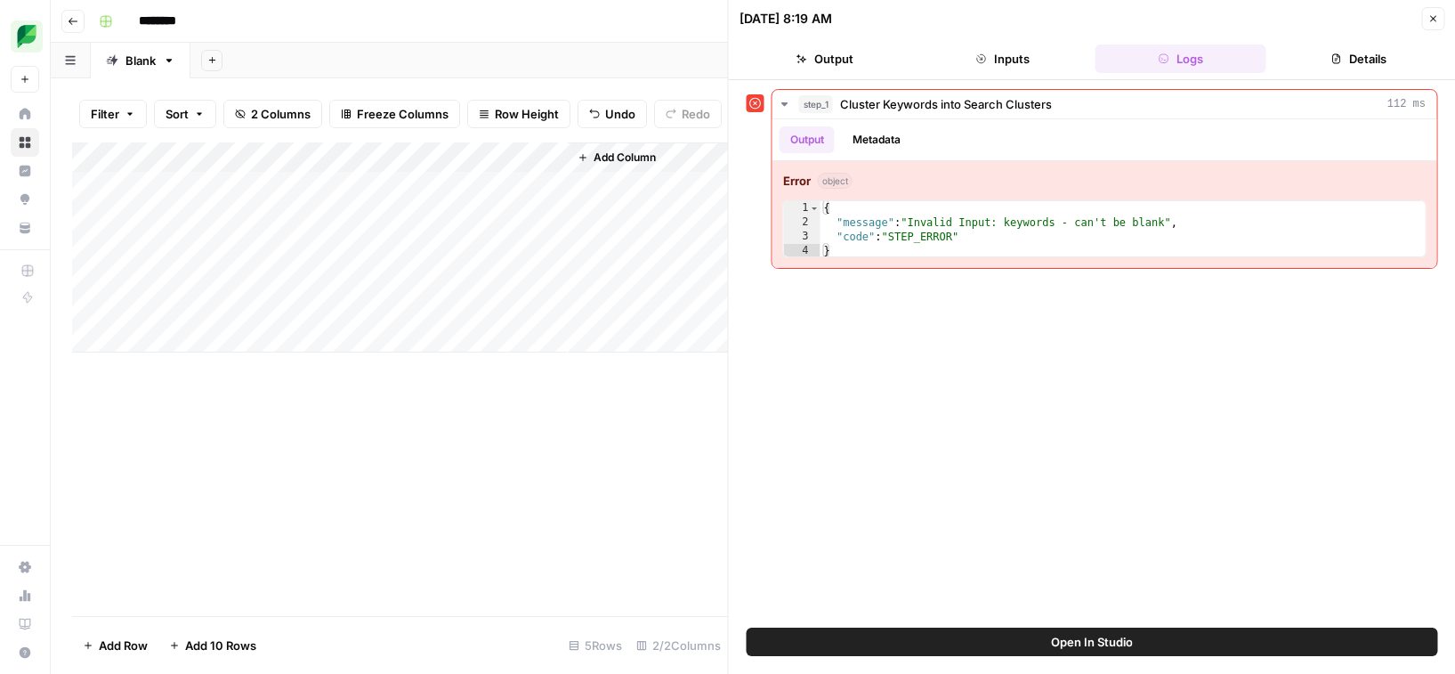
click at [756, 103] on icon at bounding box center [755, 104] width 12 height 12
click at [859, 67] on button "Output" at bounding box center [825, 58] width 171 height 28
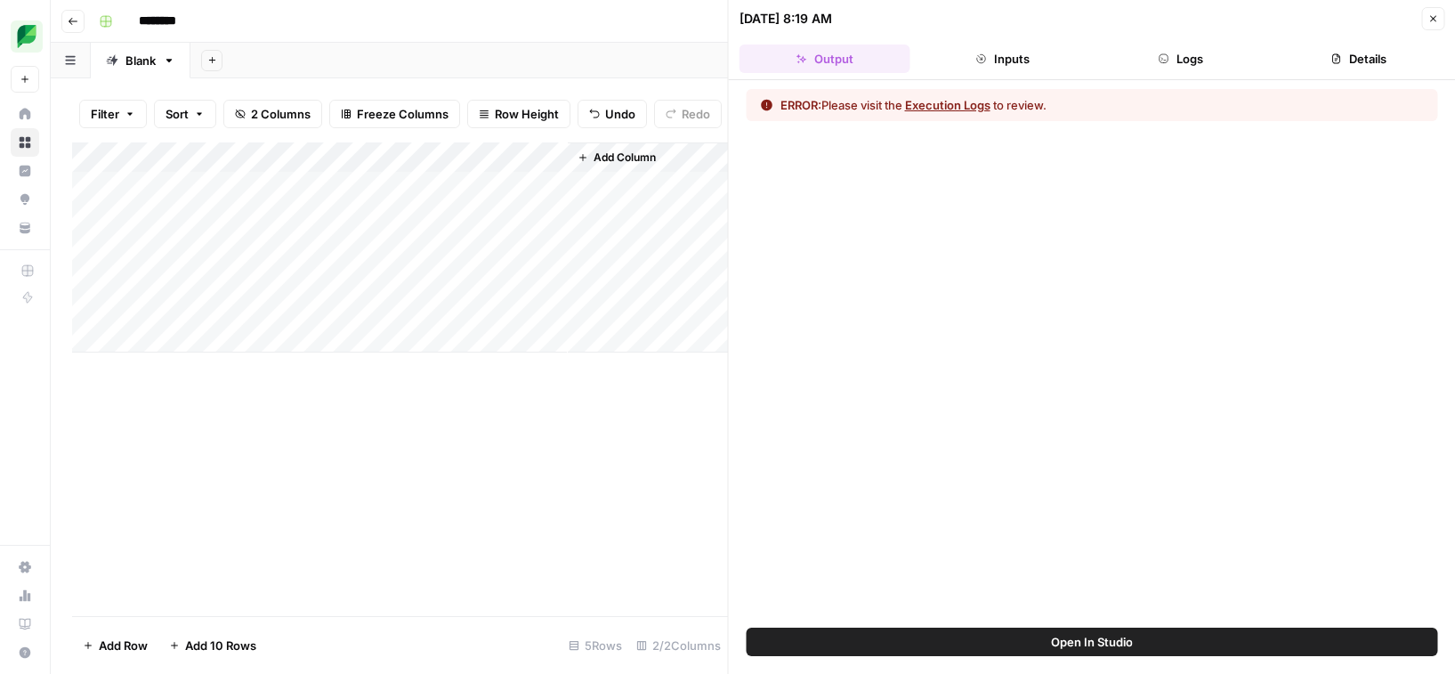
click at [485, 229] on div "Add Column" at bounding box center [400, 247] width 656 height 210
click at [317, 239] on div "Add Column" at bounding box center [400, 247] width 656 height 210
click at [318, 228] on div "Add Column" at bounding box center [400, 247] width 656 height 210
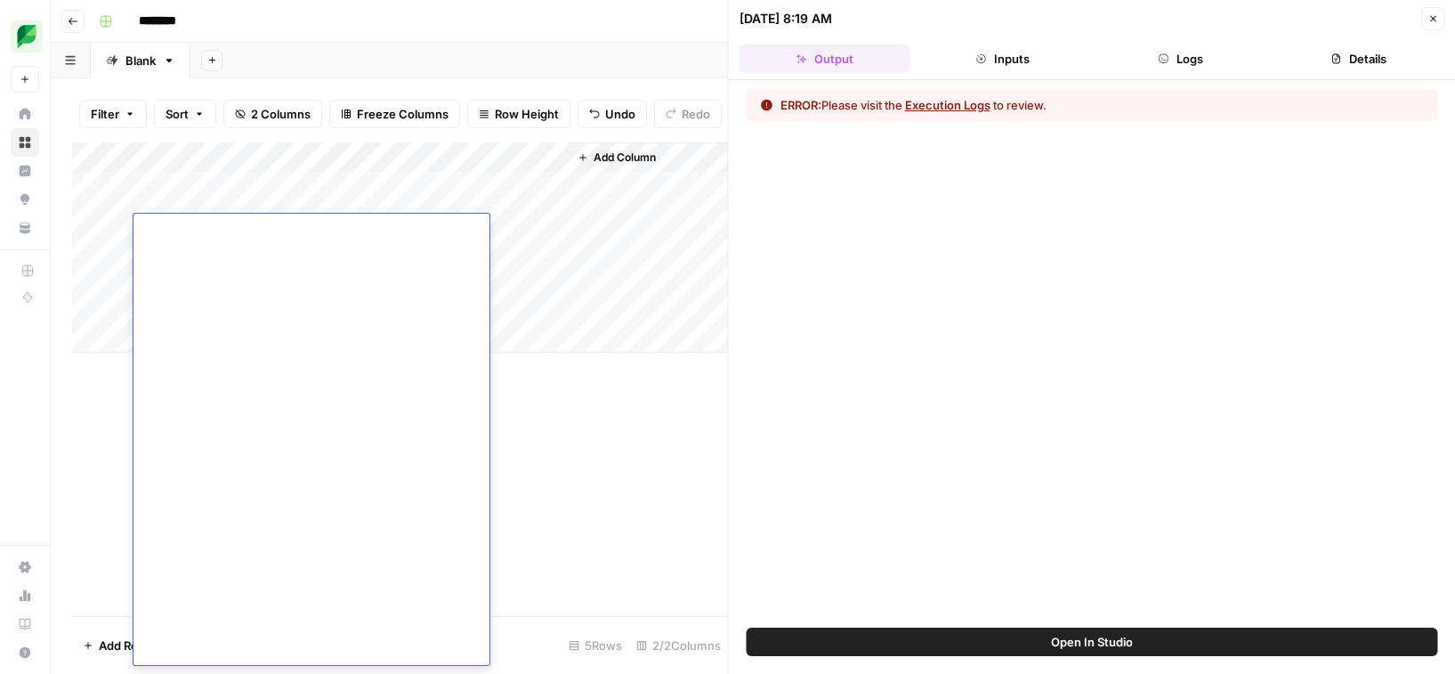
click at [567, 420] on div "Add Column" at bounding box center [400, 378] width 656 height 473
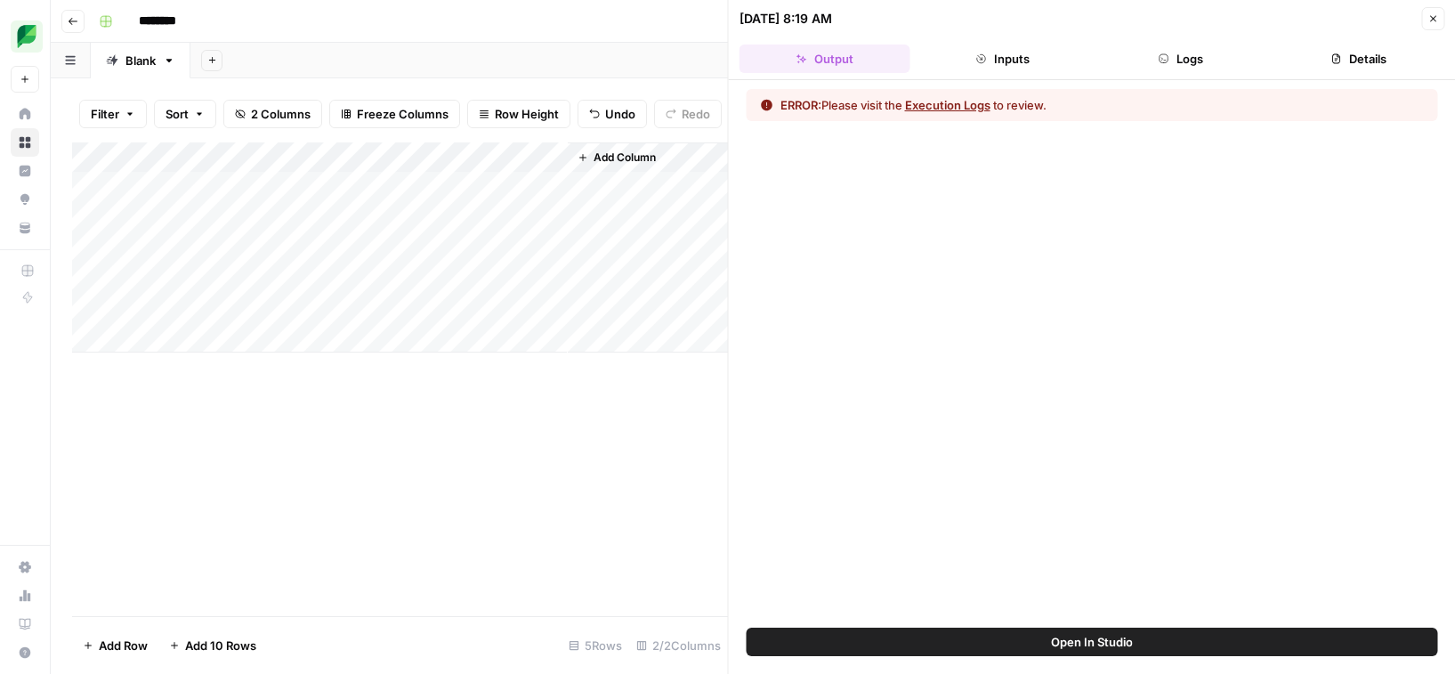
click at [998, 61] on button "Inputs" at bounding box center [1003, 58] width 171 height 28
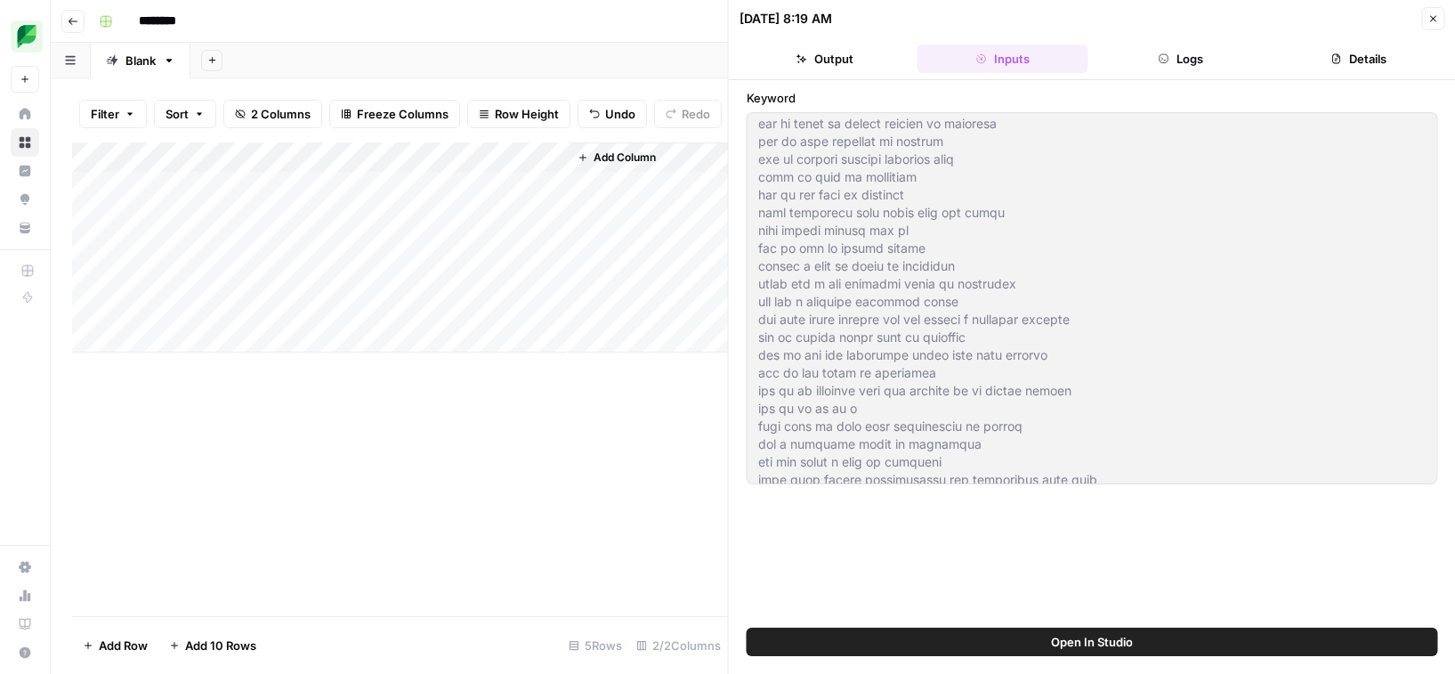
scroll to position [6942, 0]
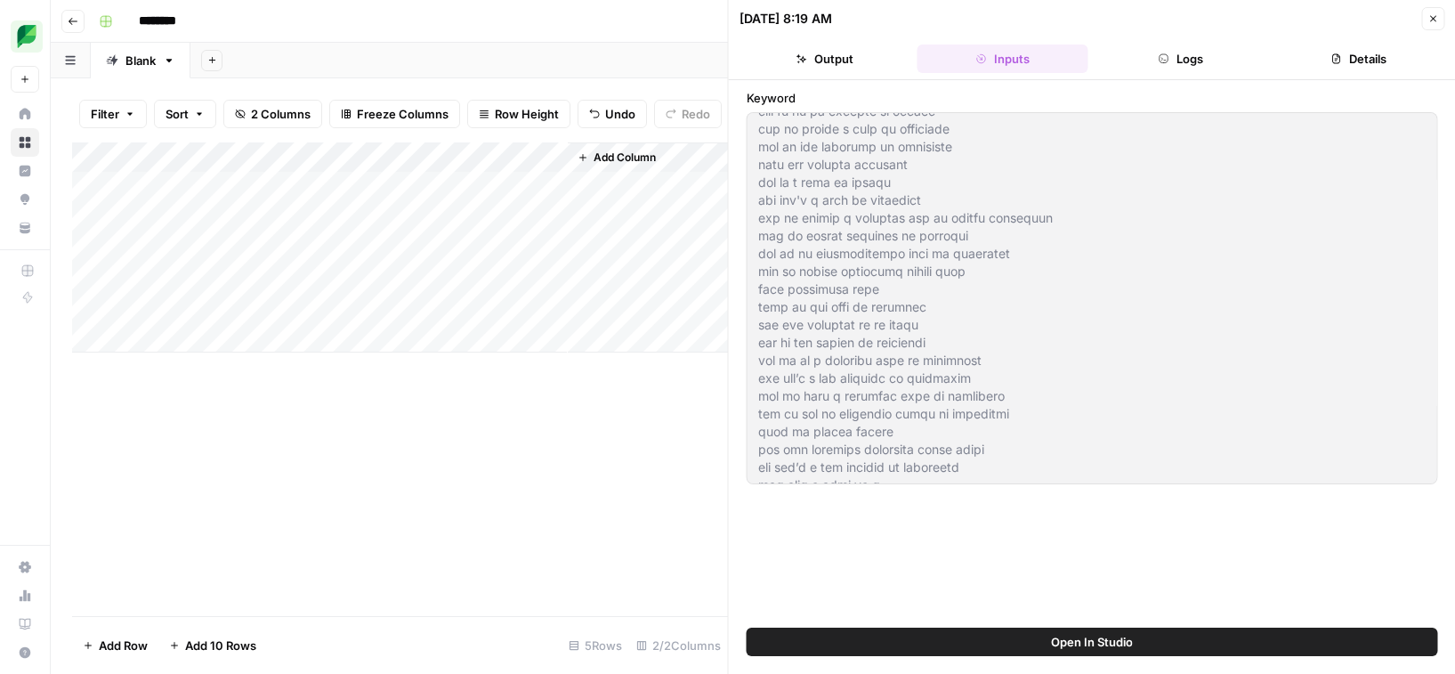
click at [1034, 643] on button "Open In Studio" at bounding box center [1092, 641] width 691 height 28
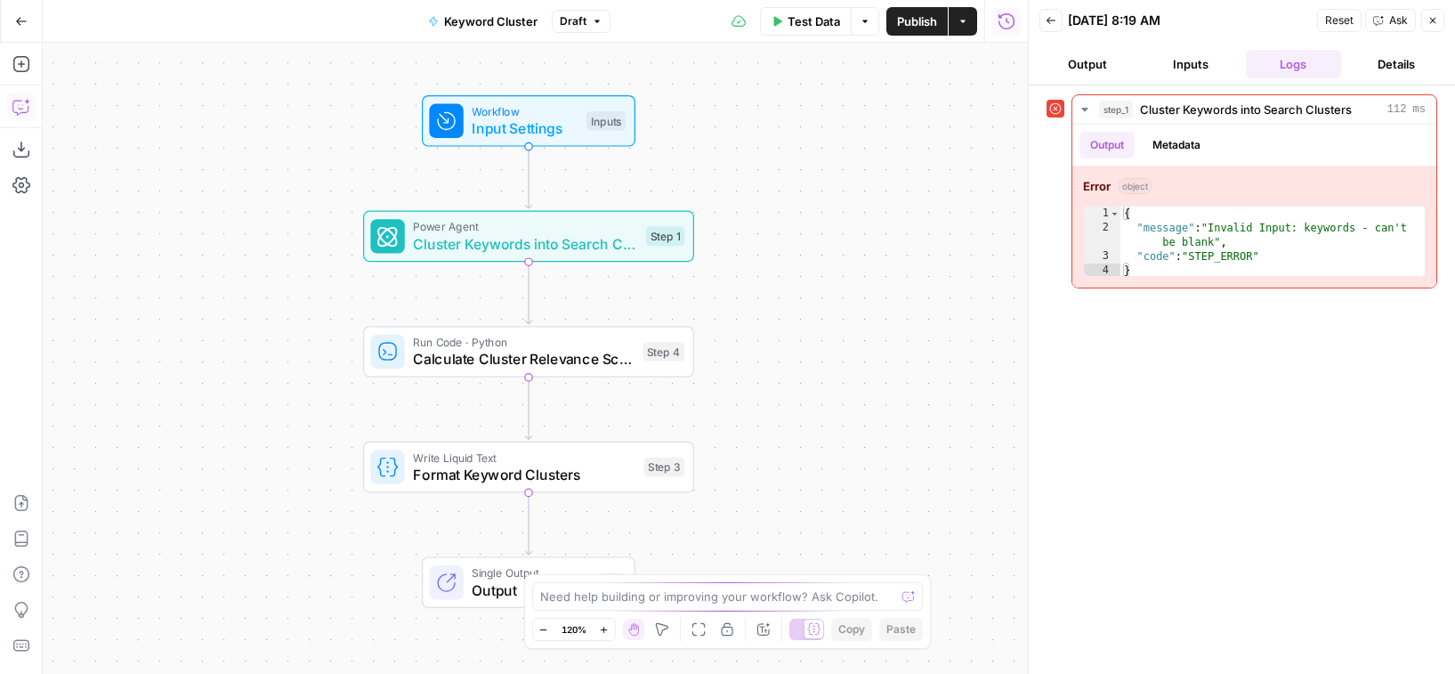
click at [20, 104] on icon "button" at bounding box center [21, 107] width 18 height 18
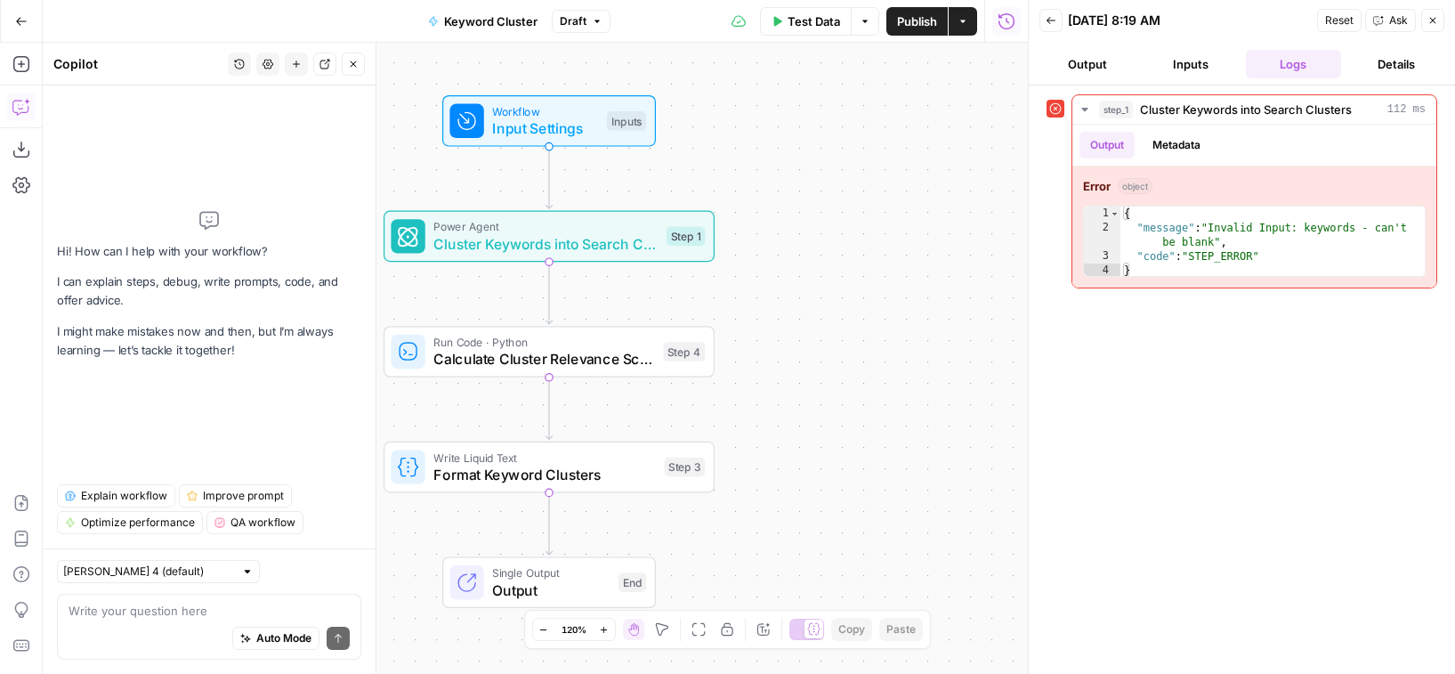
click at [118, 618] on textarea at bounding box center [209, 611] width 281 height 18
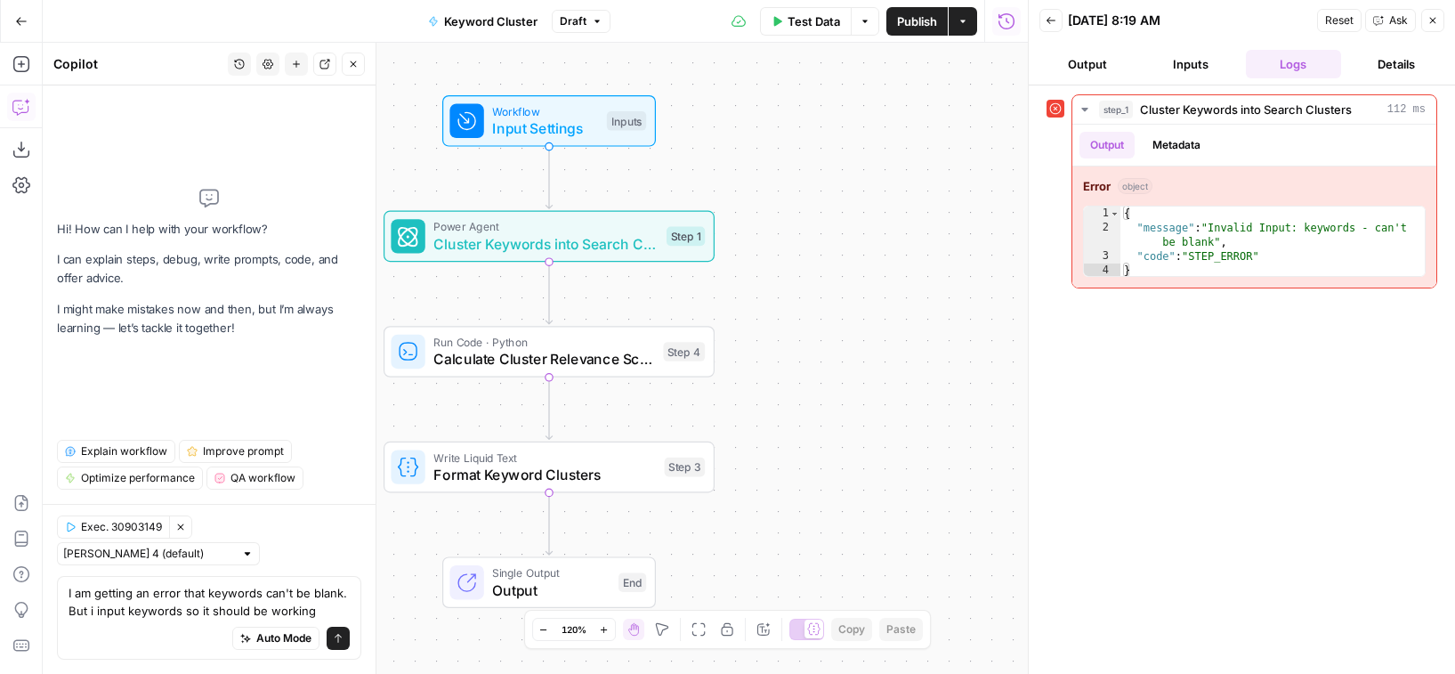
type textarea "I am getting an error that keywords can't be blank. But i input keywords so it …"
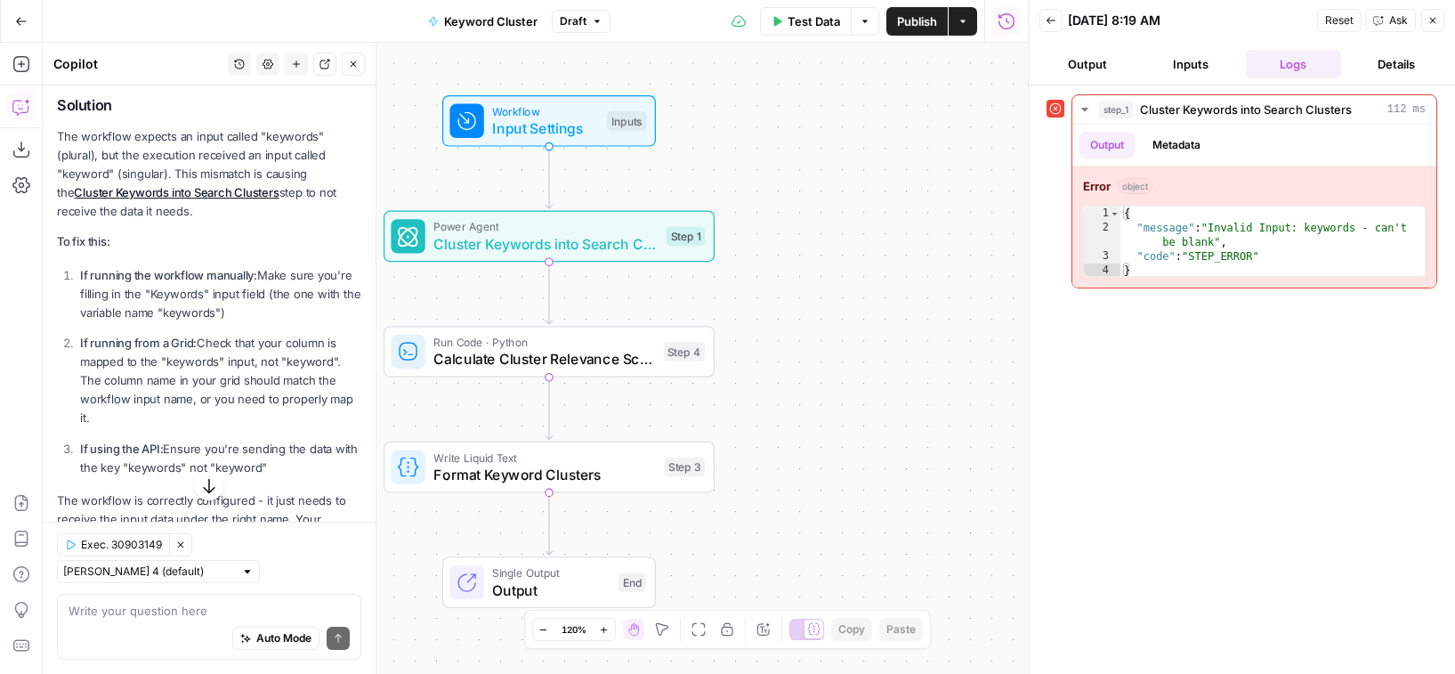
scroll to position [360, 0]
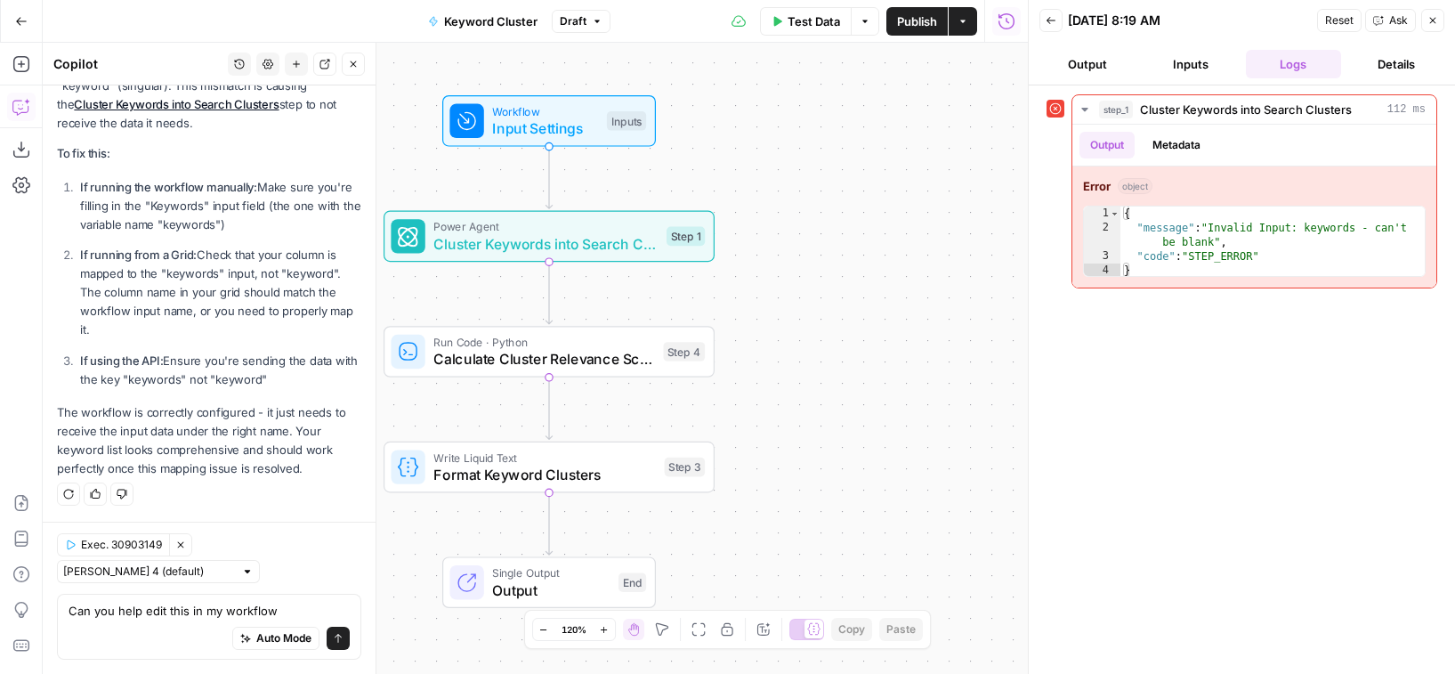
type textarea "Can you help edit this in my workflow?"
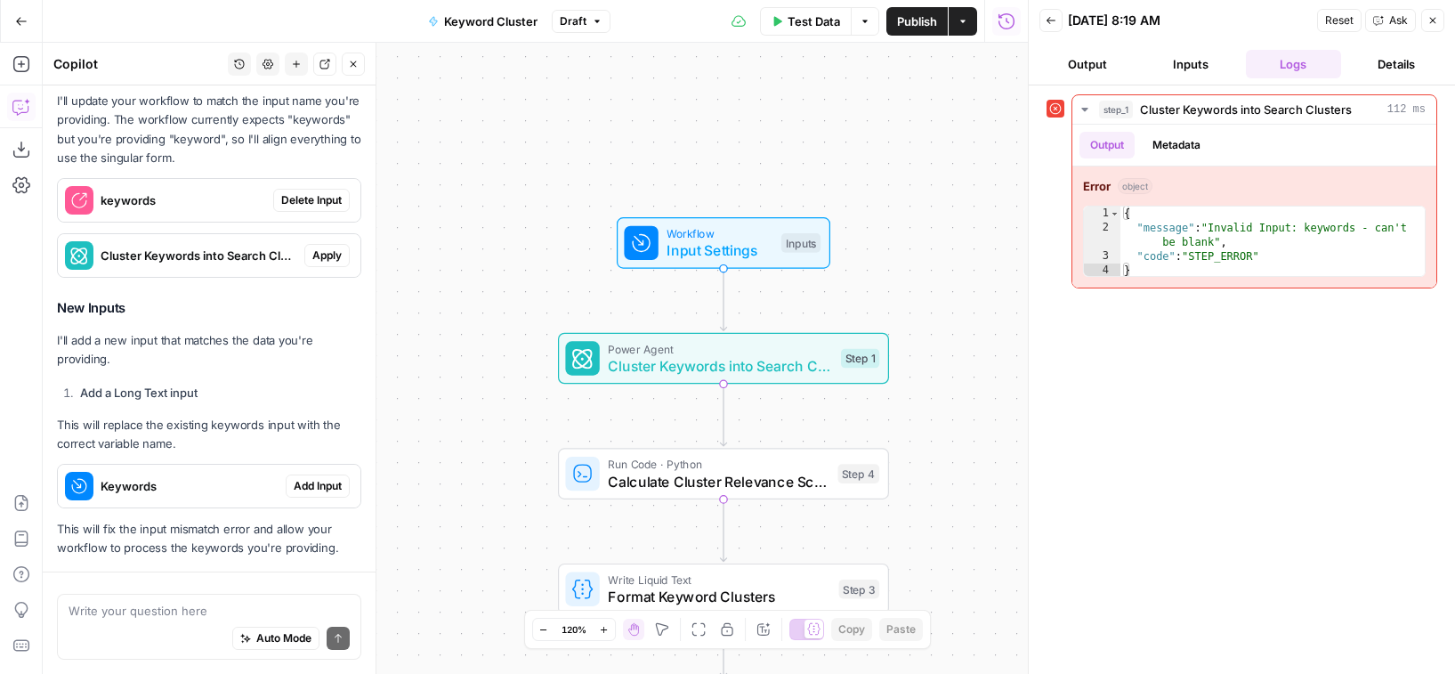
scroll to position [923, 0]
